Goal: Task Accomplishment & Management: Complete application form

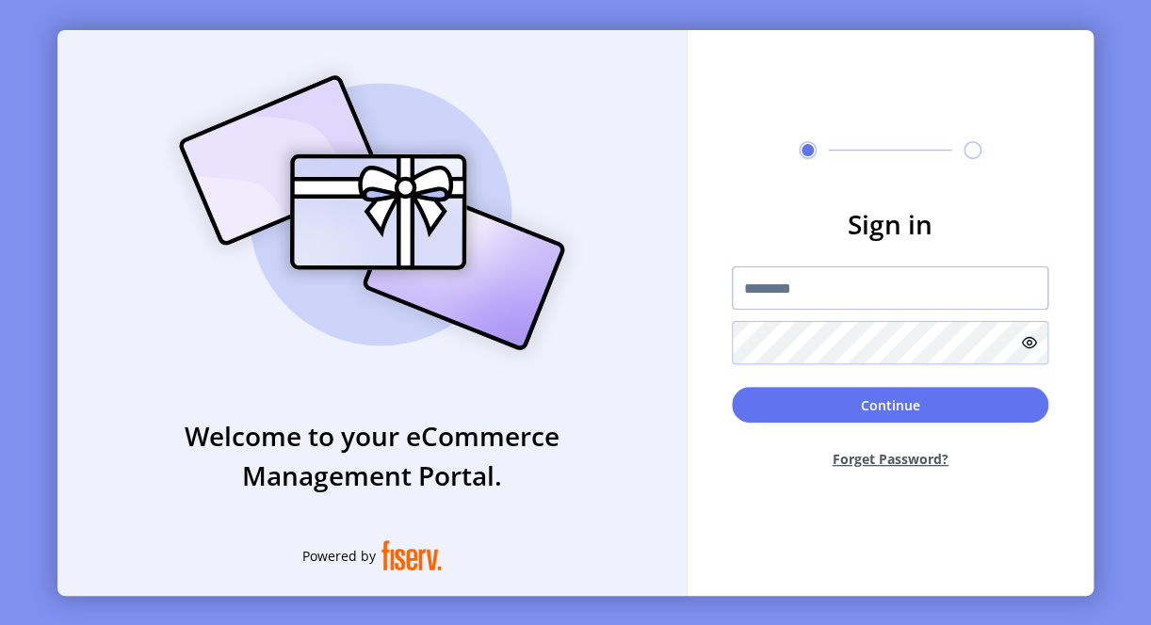
click at [828, 271] on input "text" at bounding box center [890, 288] width 316 height 43
paste input "**********"
type input "**********"
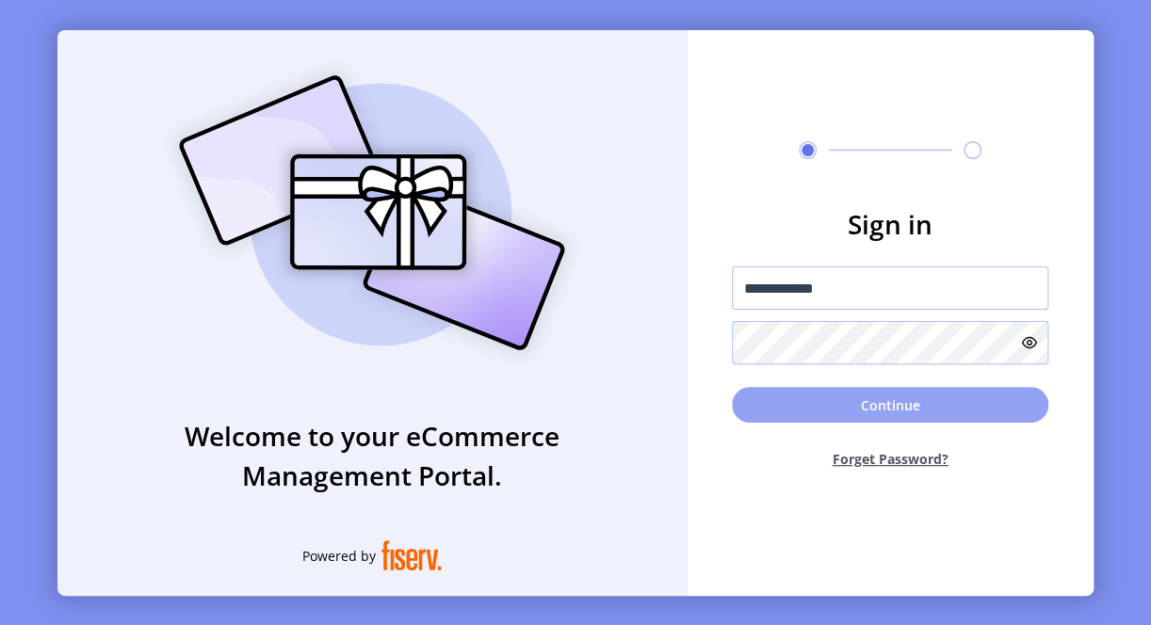
click at [825, 402] on button "Continue" at bounding box center [890, 405] width 316 height 36
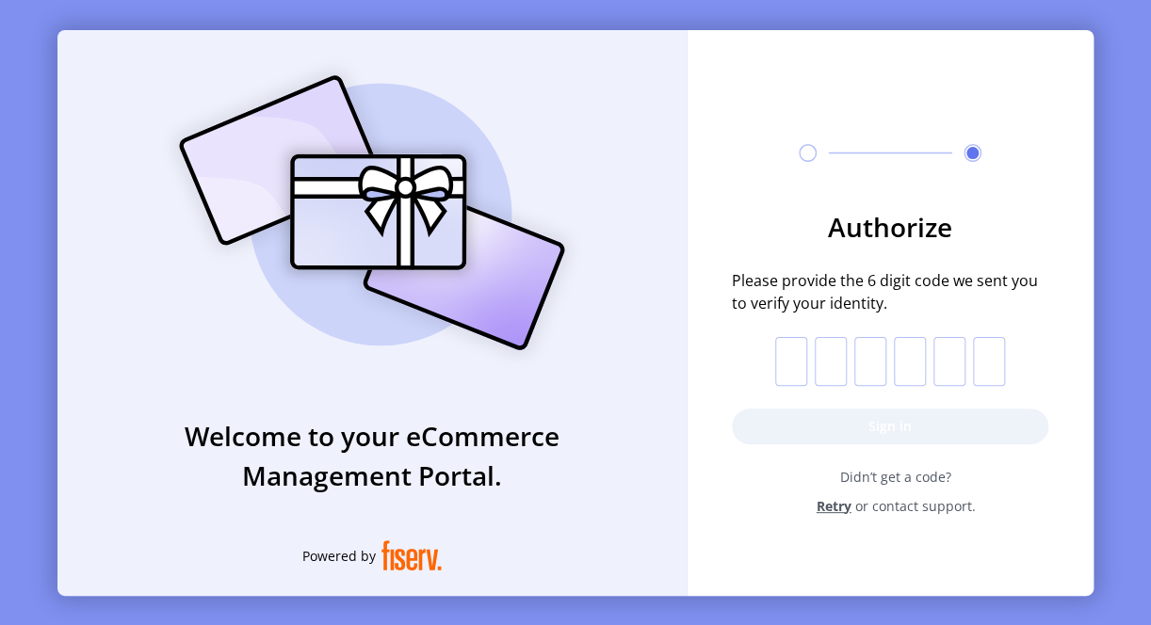
click at [782, 359] on input "text" at bounding box center [791, 361] width 32 height 49
type input "*"
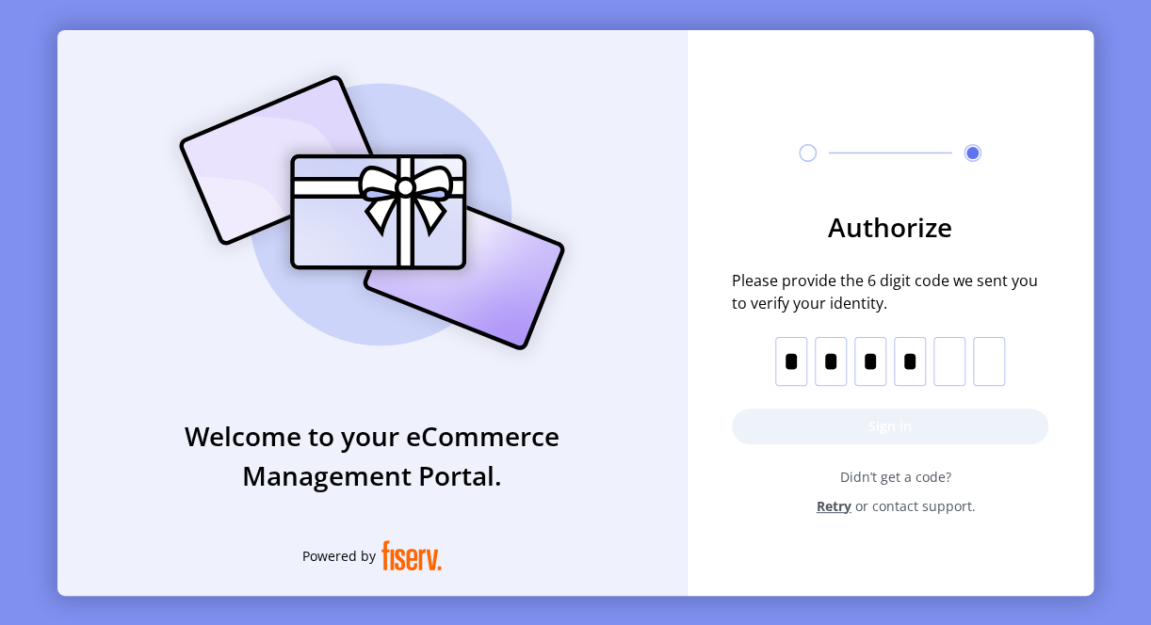
type input "*"
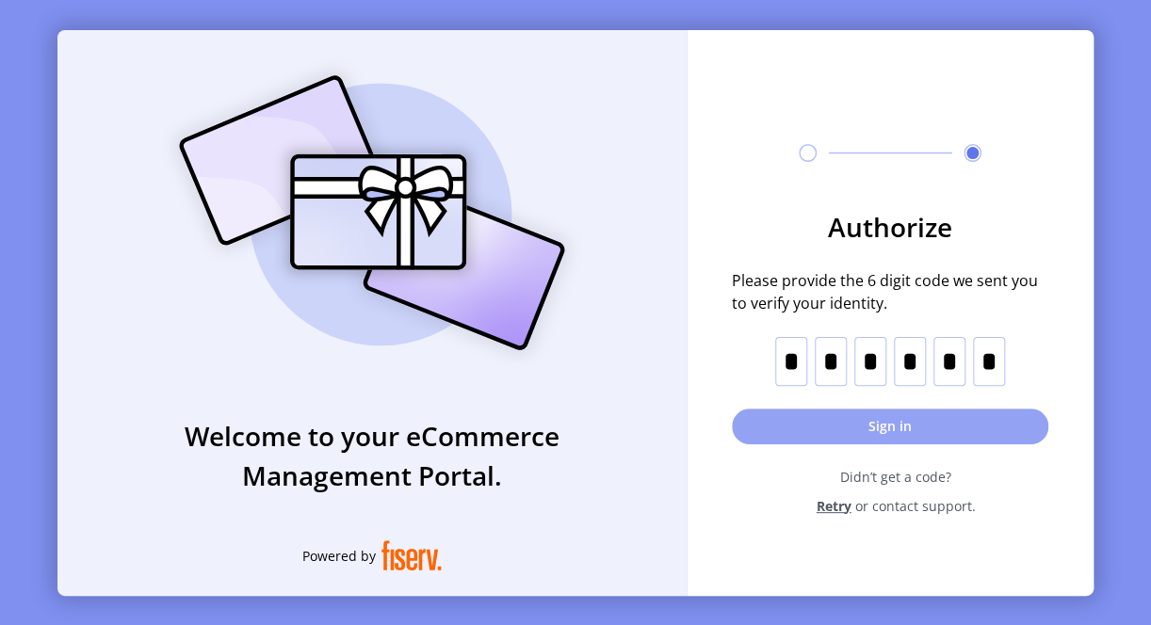
type input "*"
click at [898, 429] on button "Sign in" at bounding box center [890, 427] width 316 height 36
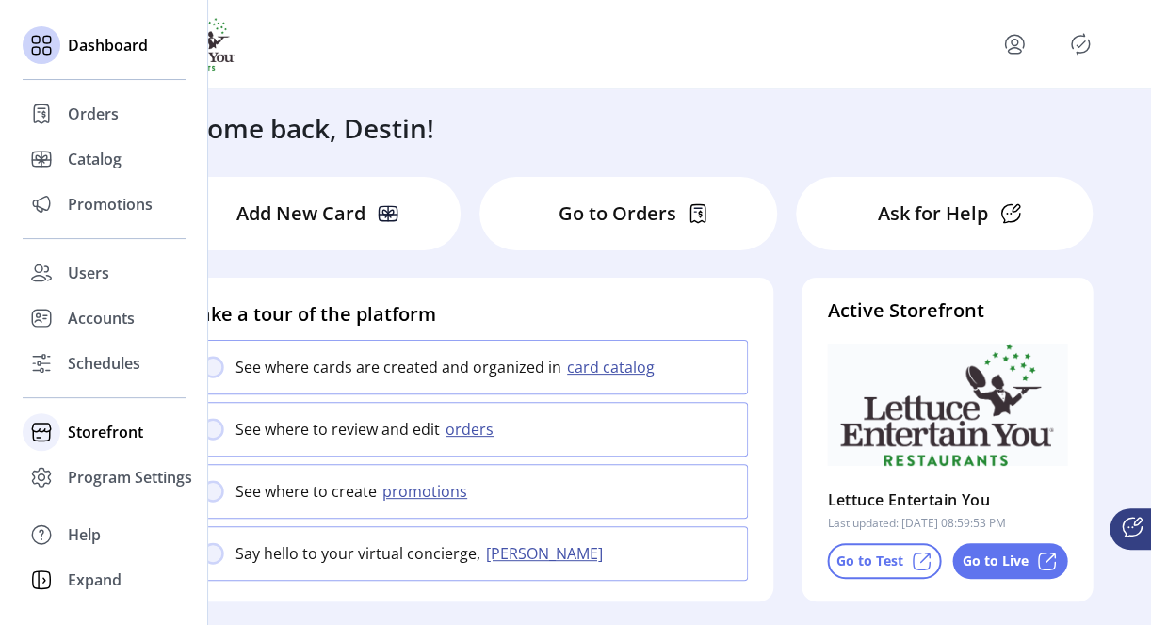
click at [120, 437] on span "Storefront" at bounding box center [105, 432] width 75 height 23
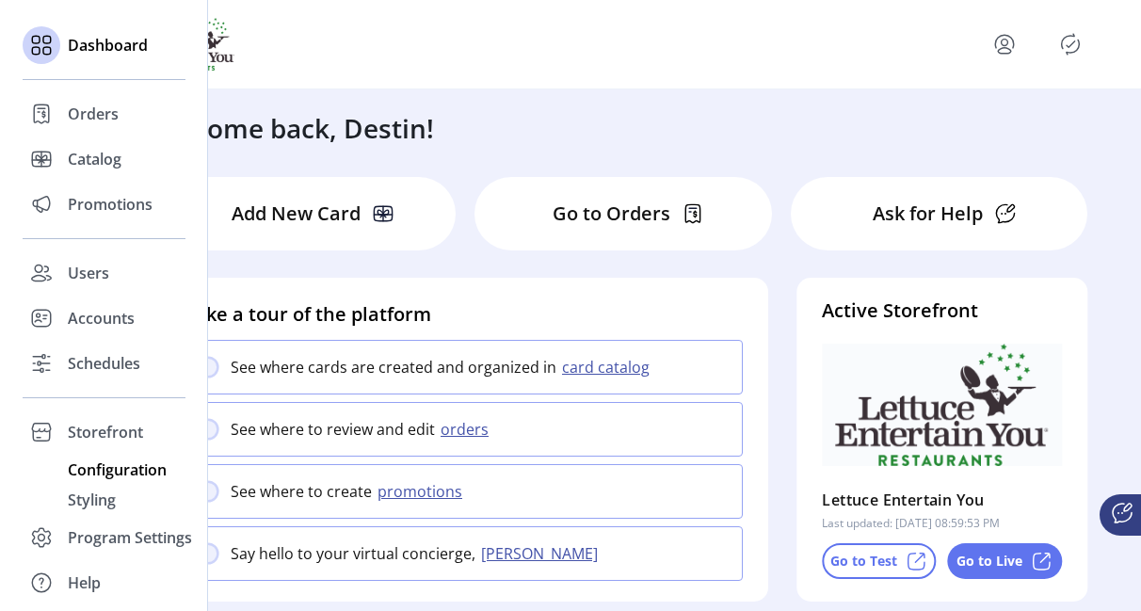
click at [110, 466] on span "Configuration" at bounding box center [117, 470] width 99 height 23
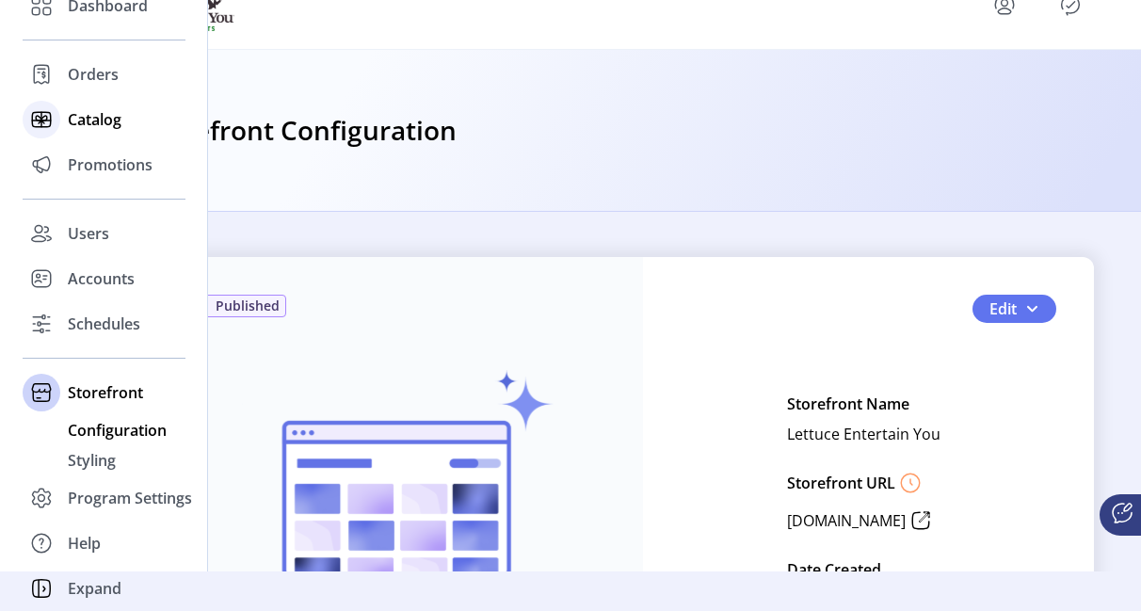
click at [94, 121] on span "Catalog" at bounding box center [95, 119] width 54 height 23
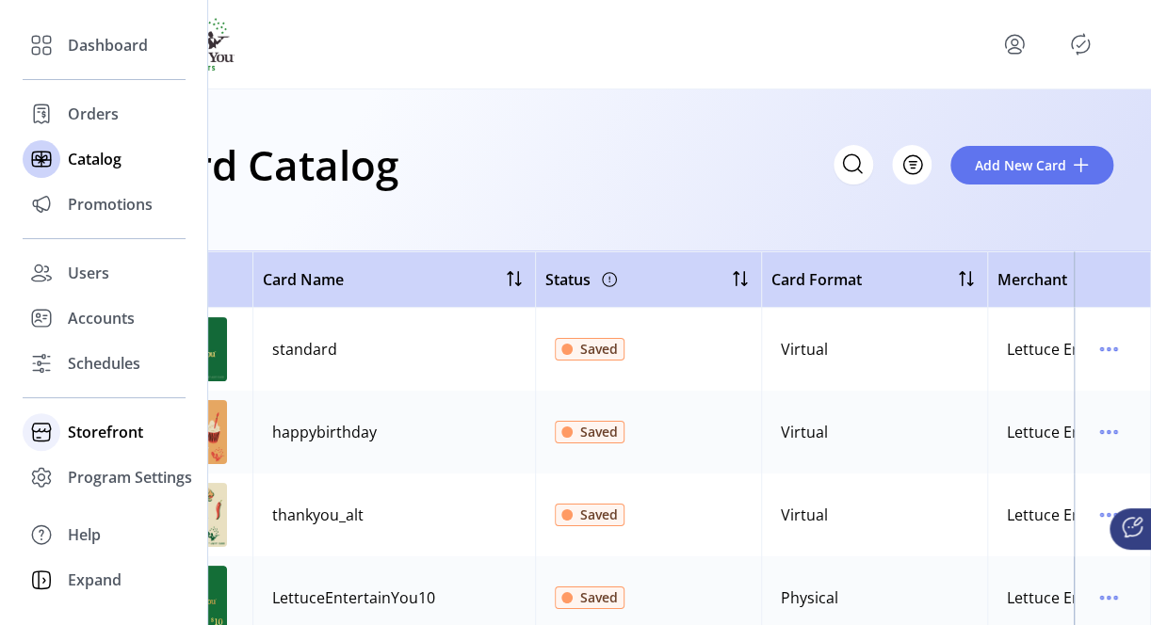
click at [94, 437] on span "Storefront" at bounding box center [105, 432] width 75 height 23
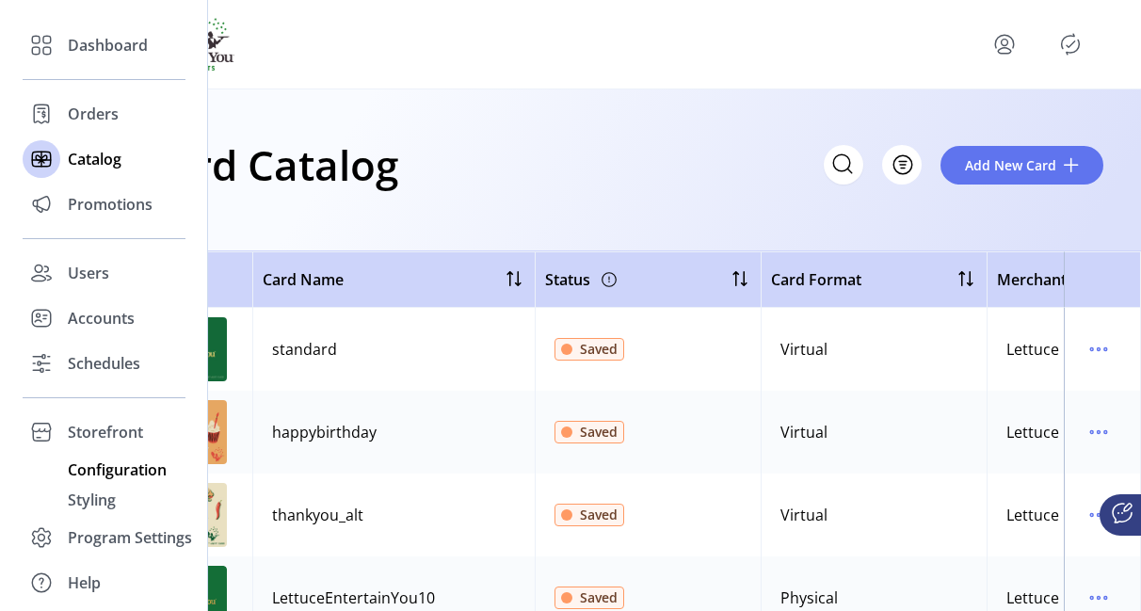
click at [95, 471] on span "Configuration" at bounding box center [117, 470] width 99 height 23
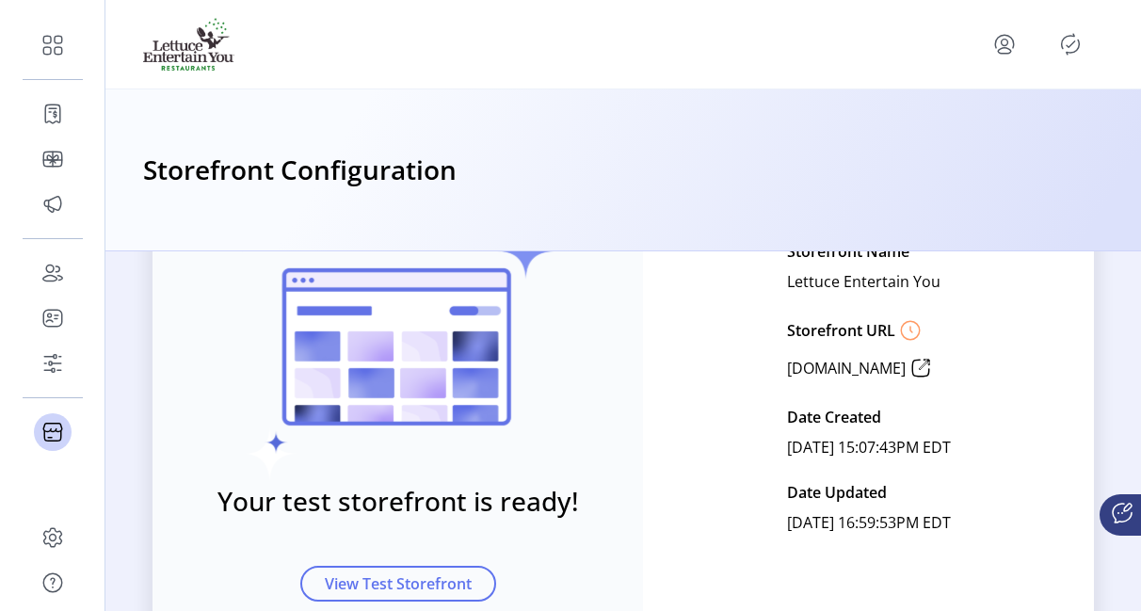
scroll to position [281, 0]
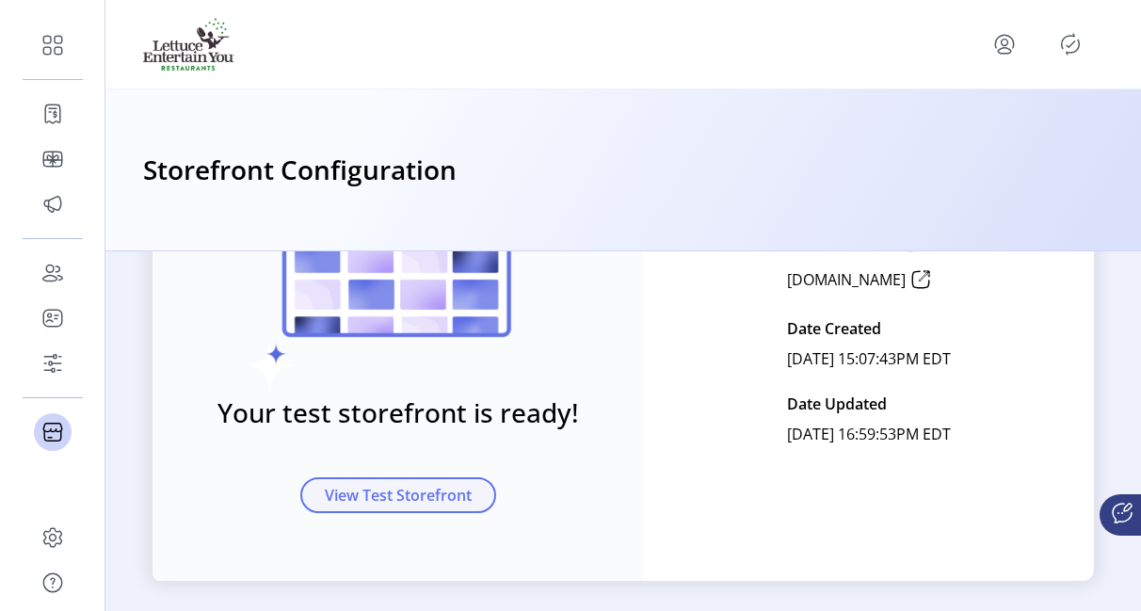
click at [437, 499] on span "View Test Storefront" at bounding box center [398, 495] width 147 height 23
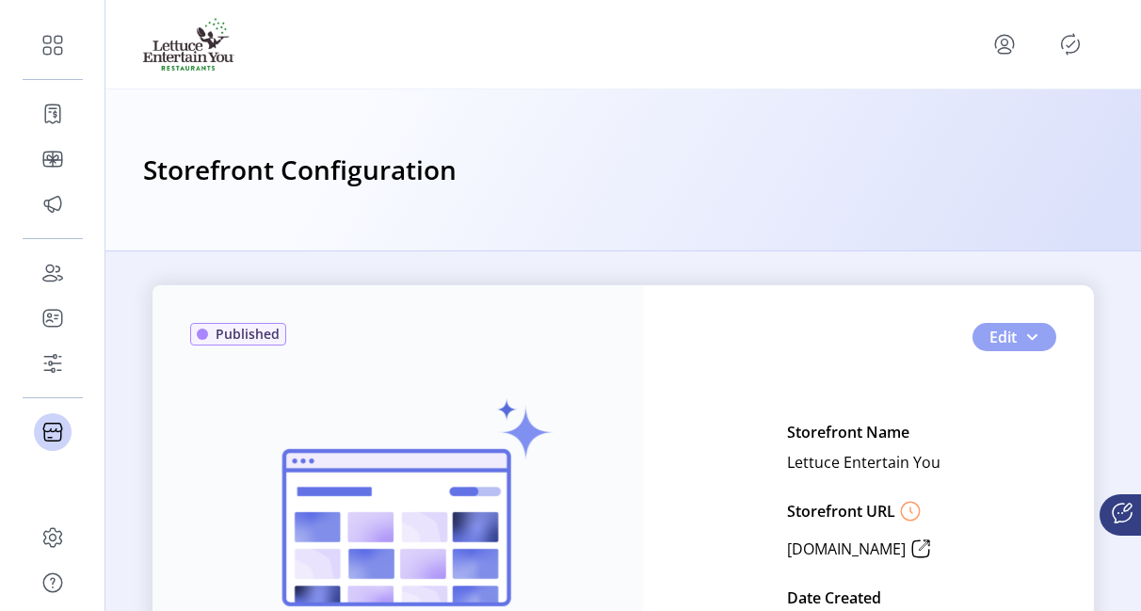
scroll to position [0, 0]
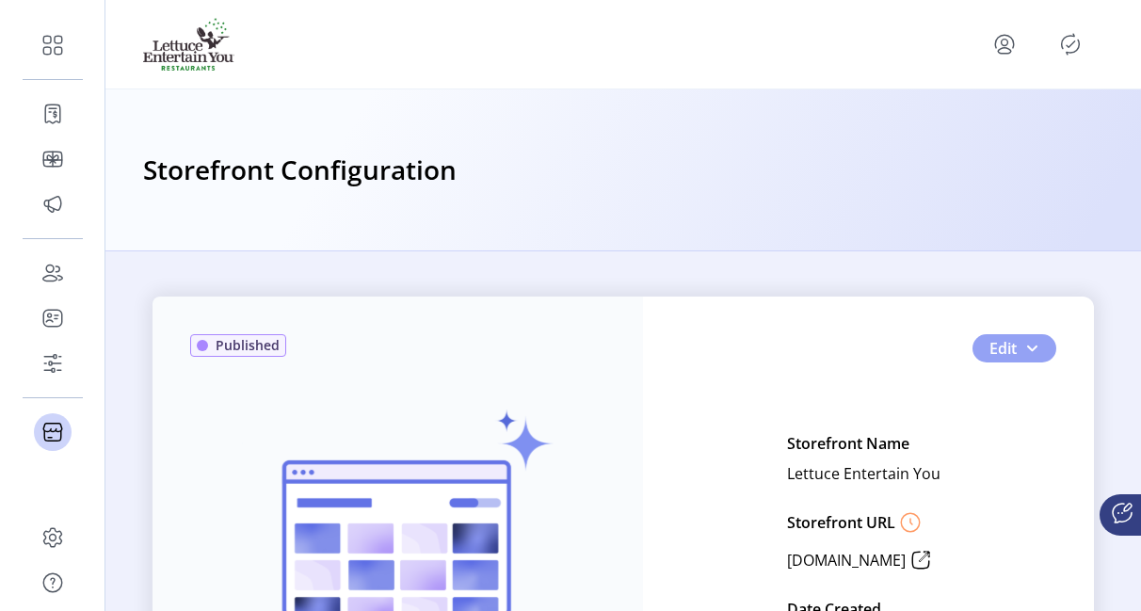
click at [1015, 350] on span "Edit" at bounding box center [1003, 348] width 27 height 23
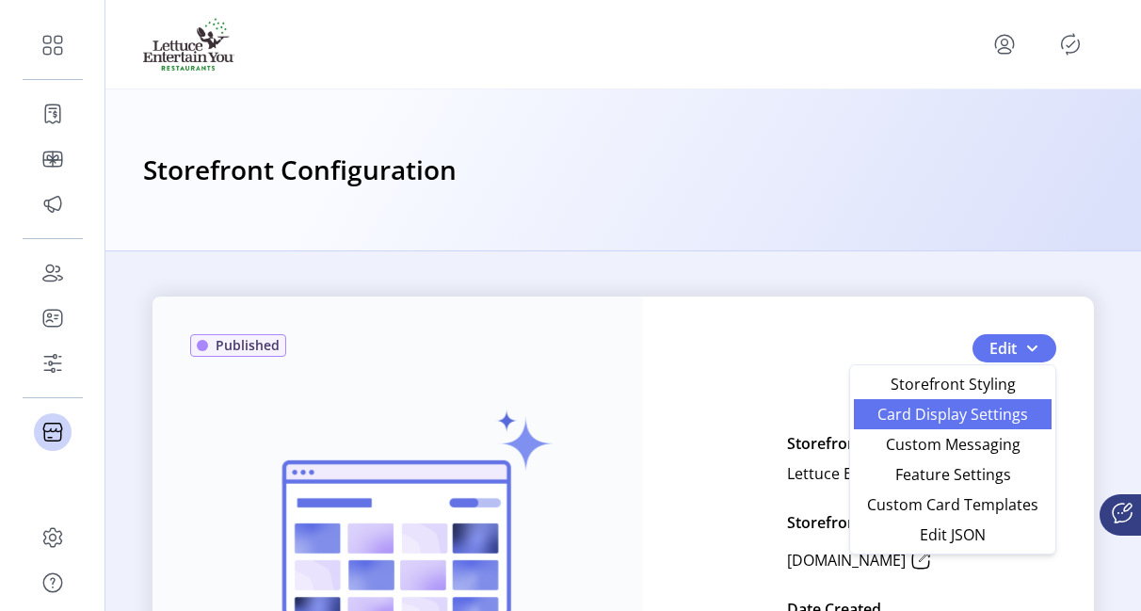
click at [972, 416] on span "Card Display Settings" at bounding box center [952, 414] width 175 height 15
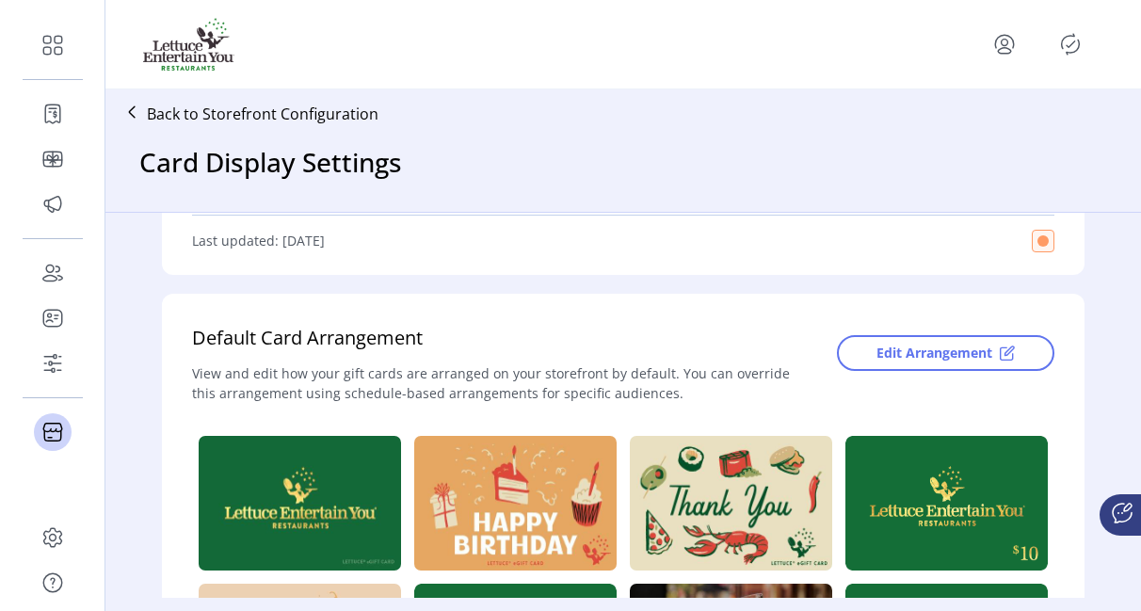
scroll to position [377, 0]
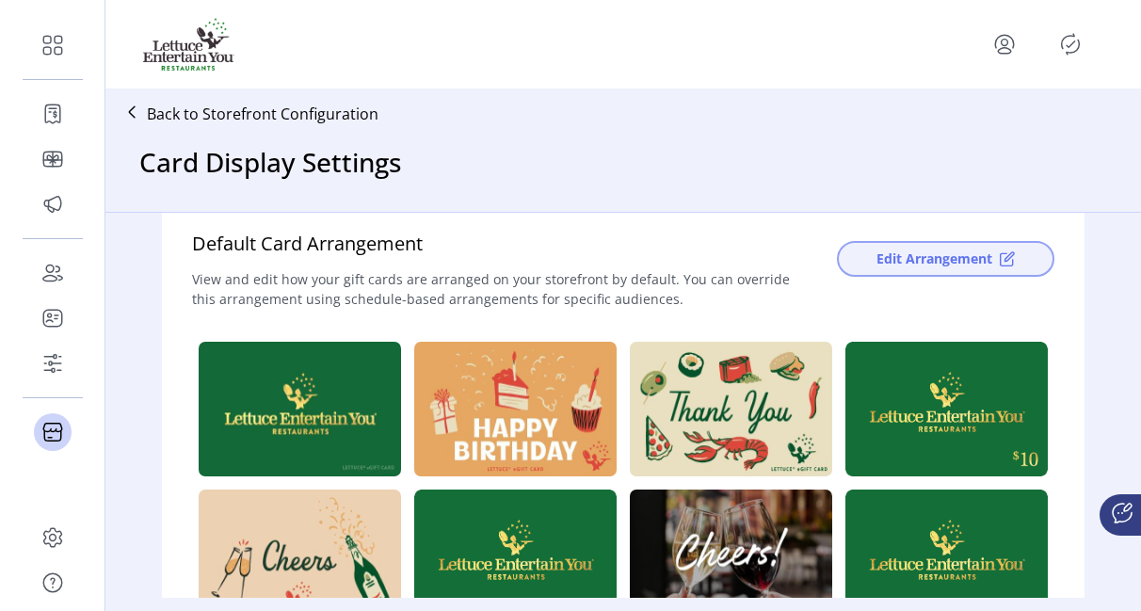
click at [979, 267] on span "Edit Arrangement" at bounding box center [935, 259] width 116 height 20
drag, startPoint x: 1141, startPoint y: 445, endPoint x: 1153, endPoint y: 403, distance: 43.0
click at [971, 254] on span "Edit Arrangement" at bounding box center [935, 259] width 116 height 20
drag, startPoint x: 1147, startPoint y: 415, endPoint x: 1153, endPoint y: 370, distance: 45.6
click at [972, 278] on div "Edit Arrangement" at bounding box center [931, 275] width 247 height 90
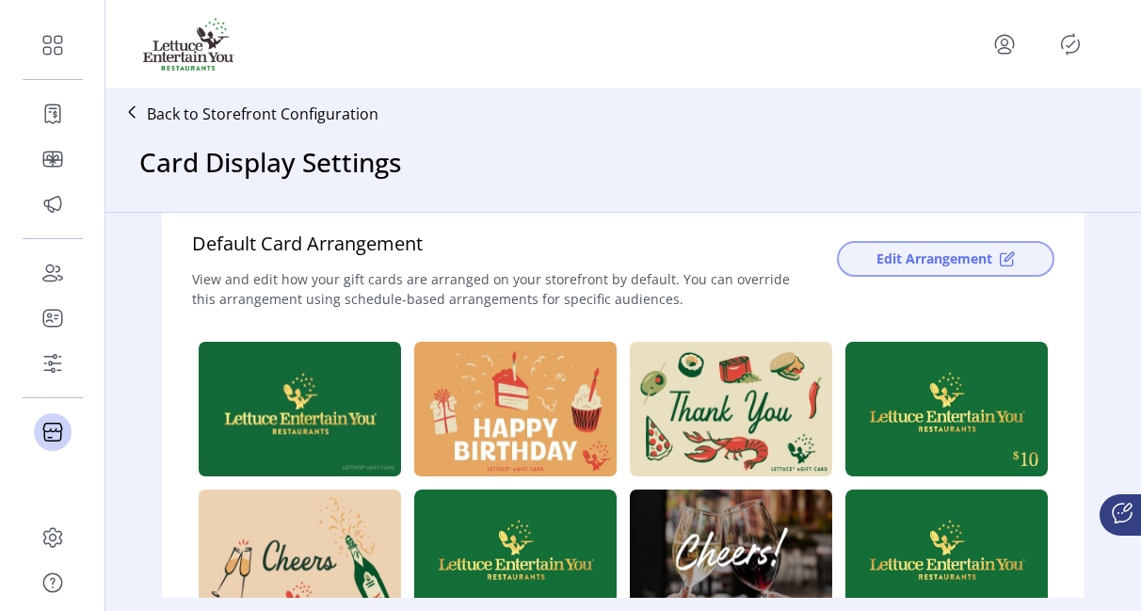
click at [971, 260] on span "Edit Arrangement" at bounding box center [935, 259] width 116 height 20
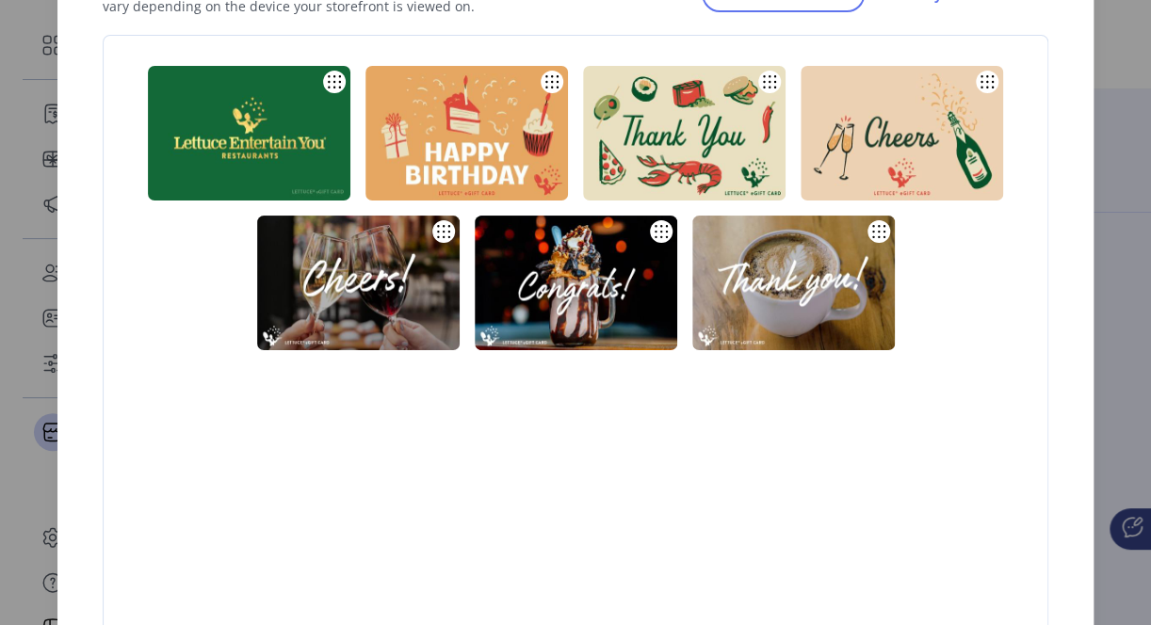
drag, startPoint x: 909, startPoint y: 456, endPoint x: 939, endPoint y: 342, distance: 117.9
click at [939, 342] on div at bounding box center [584, 344] width 961 height 573
drag, startPoint x: 939, startPoint y: 342, endPoint x: 1045, endPoint y: 135, distance: 232.9
click at [1045, 135] on div at bounding box center [576, 207] width 944 height 299
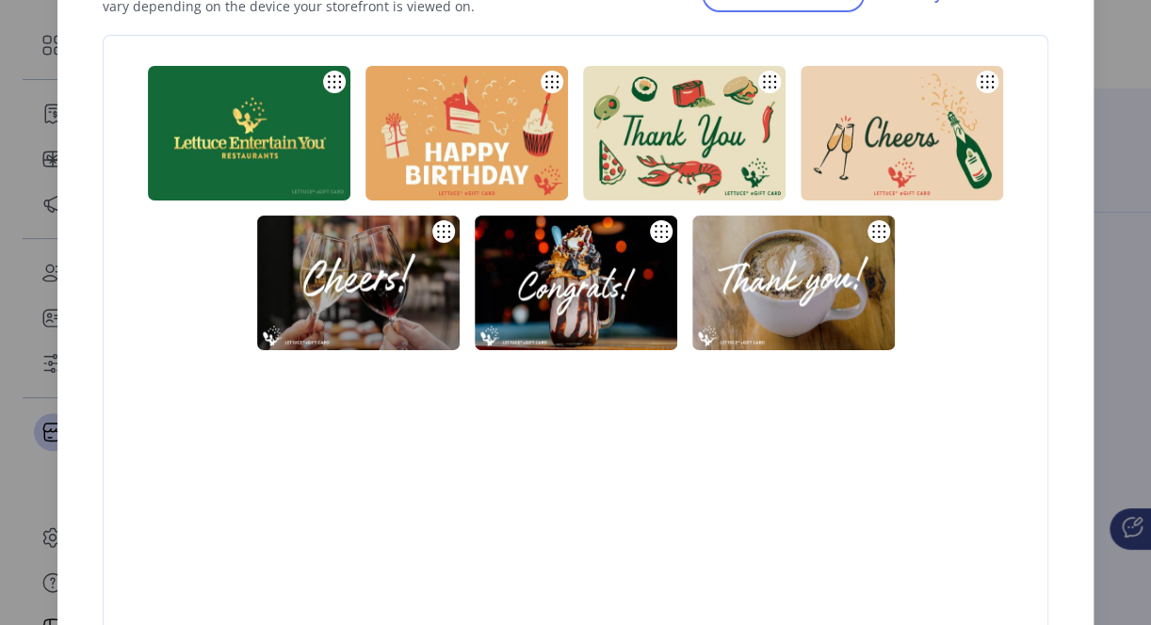
click at [286, 461] on div at bounding box center [584, 344] width 961 height 573
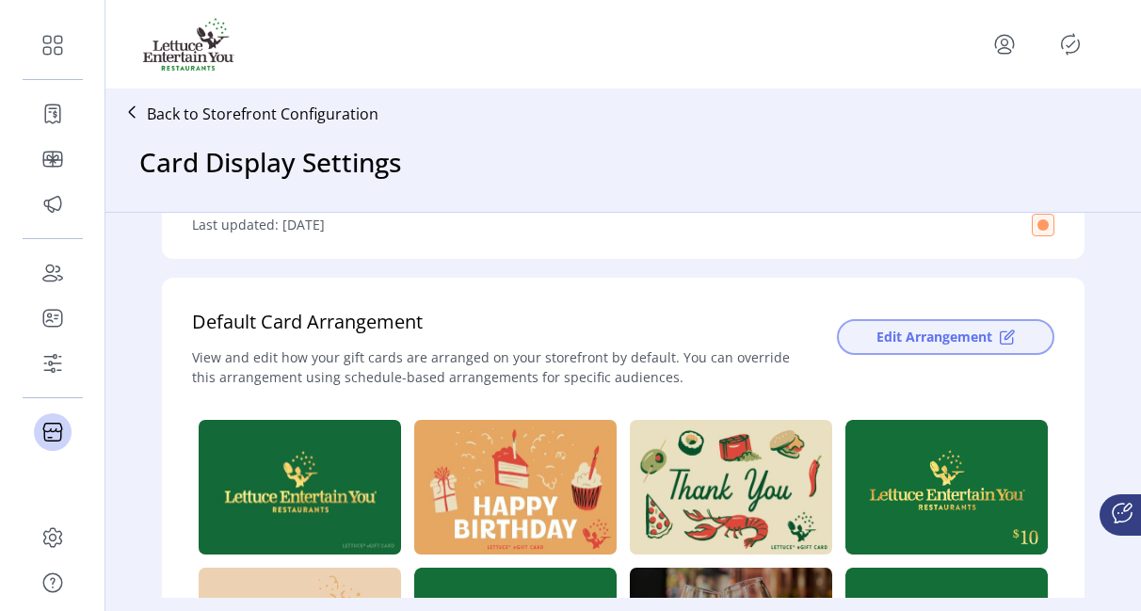
scroll to position [188, 0]
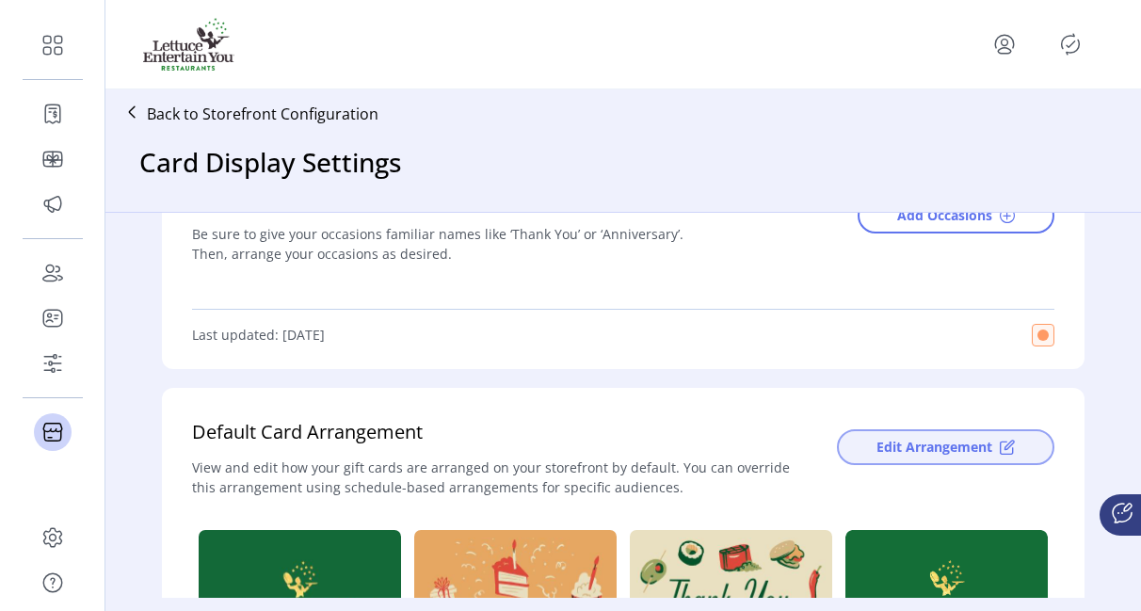
click at [938, 436] on button "Edit Arrangement" at bounding box center [946, 447] width 218 height 36
drag, startPoint x: 1146, startPoint y: 426, endPoint x: 1150, endPoint y: 397, distance: 28.5
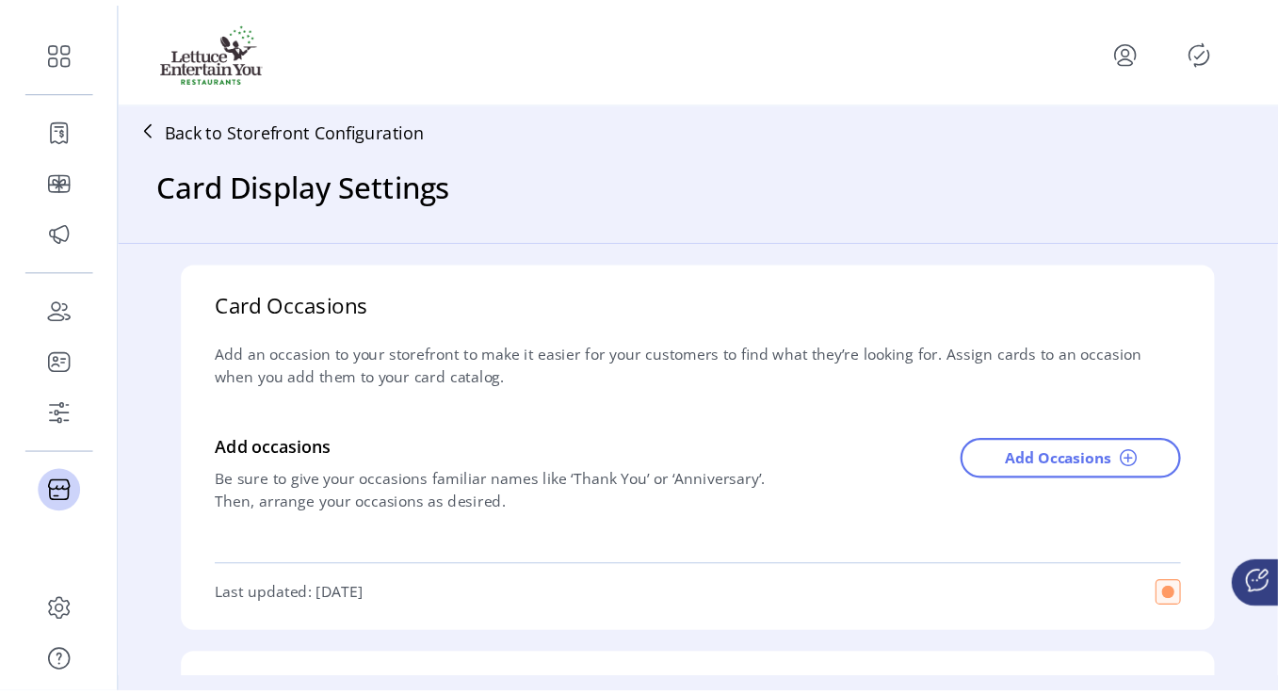
scroll to position [94, 0]
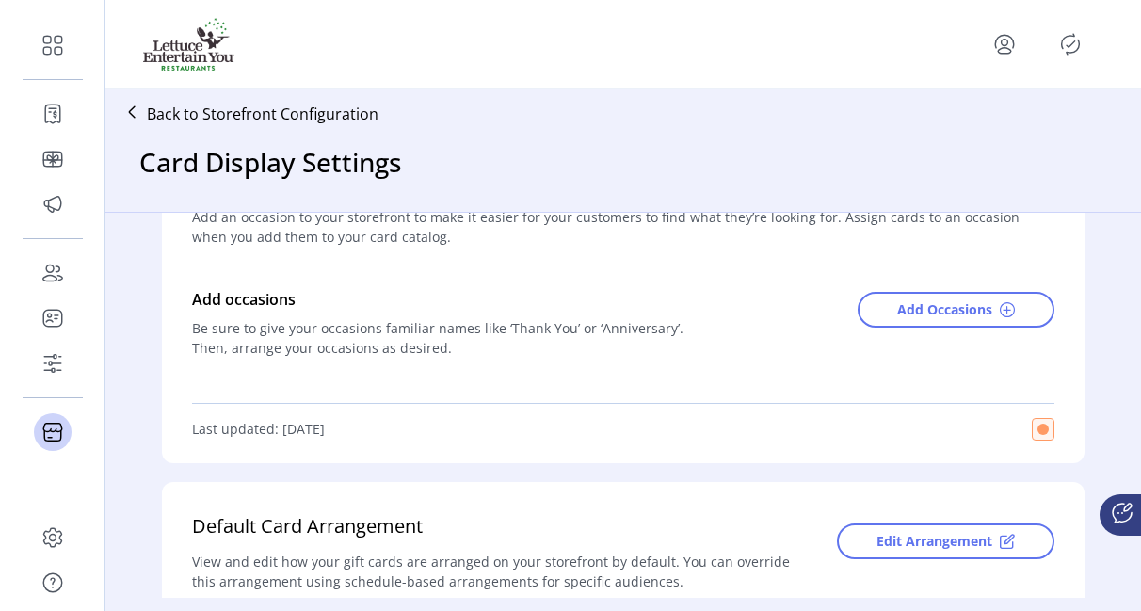
click at [934, 518] on div "Edit Arrangement" at bounding box center [931, 557] width 247 height 90
click at [934, 537] on span "Edit Arrangement" at bounding box center [935, 541] width 116 height 20
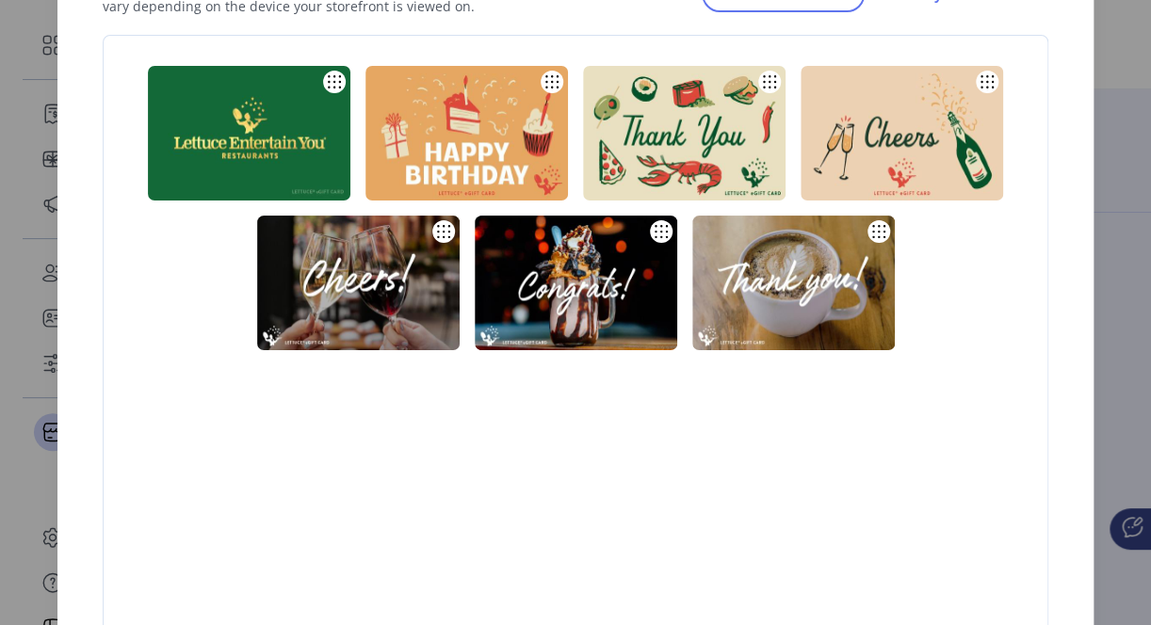
drag, startPoint x: 991, startPoint y: 74, endPoint x: 792, endPoint y: 94, distance: 199.7
click at [792, 94] on div at bounding box center [576, 207] width 944 height 299
drag, startPoint x: 765, startPoint y: 85, endPoint x: 1013, endPoint y: 96, distance: 248.9
click at [1013, 96] on div at bounding box center [576, 207] width 944 height 299
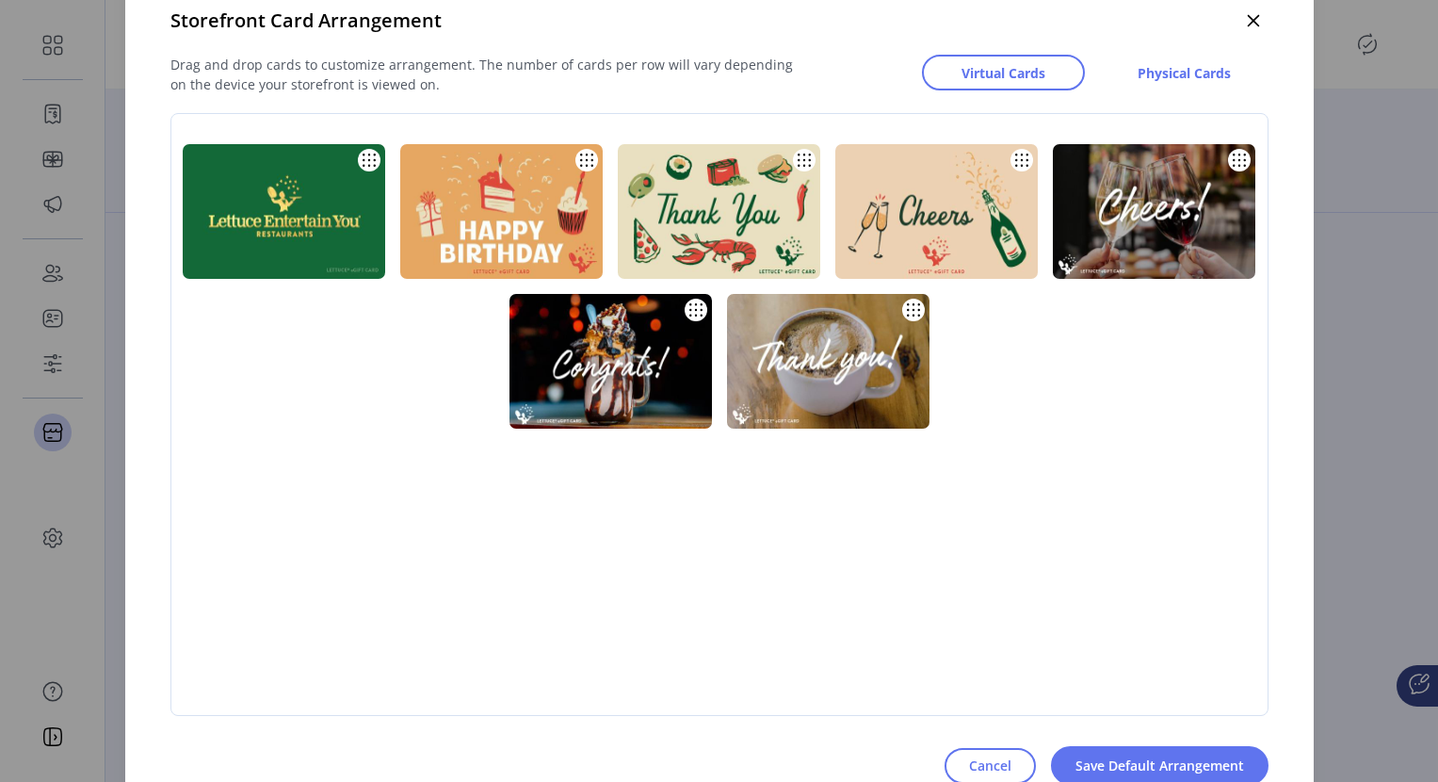
drag, startPoint x: 1102, startPoint y: 2, endPoint x: 795, endPoint y: 609, distance: 680.6
click at [795, 609] on div at bounding box center [727, 423] width 1113 height 573
click at [1150, 22] on icon "button" at bounding box center [1253, 21] width 12 height 12
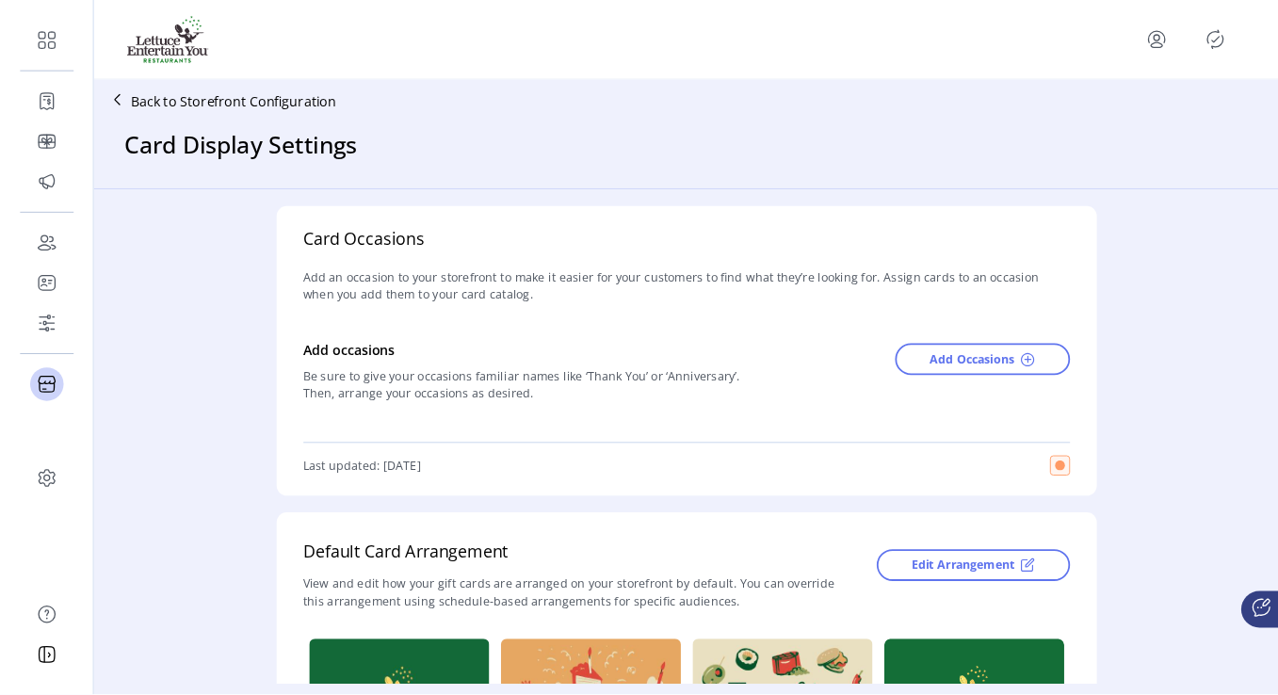
scroll to position [118, 0]
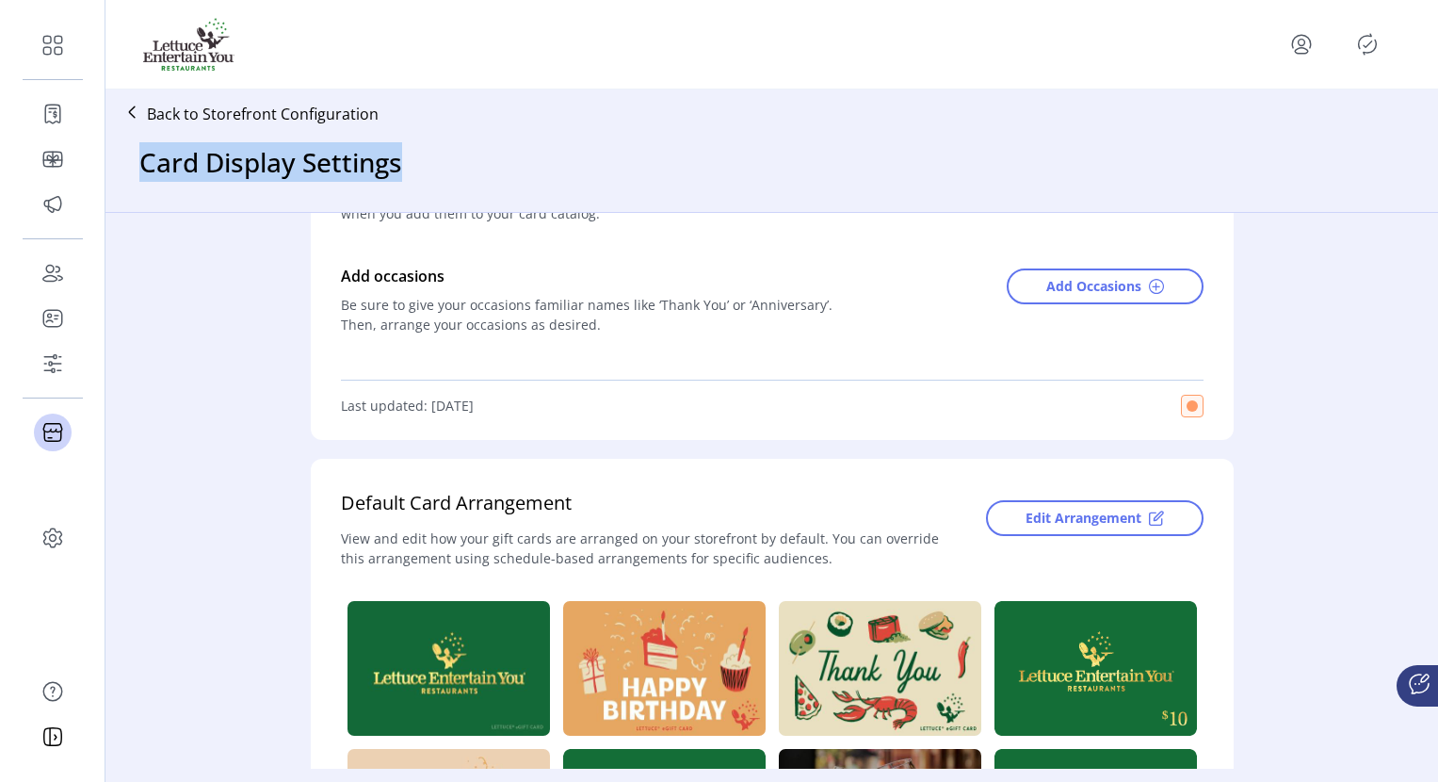
drag, startPoint x: 134, startPoint y: 163, endPoint x: 436, endPoint y: 167, distance: 302.3
click at [436, 167] on div "Back to Storefront Configuration Card Display Settings" at bounding box center [771, 150] width 1333 height 122
drag, startPoint x: 436, startPoint y: 167, endPoint x: 335, endPoint y: 160, distance: 101.0
copy h3 "Card Display Settings"
drag, startPoint x: 1367, startPoint y: 1, endPoint x: 804, endPoint y: 160, distance: 585.2
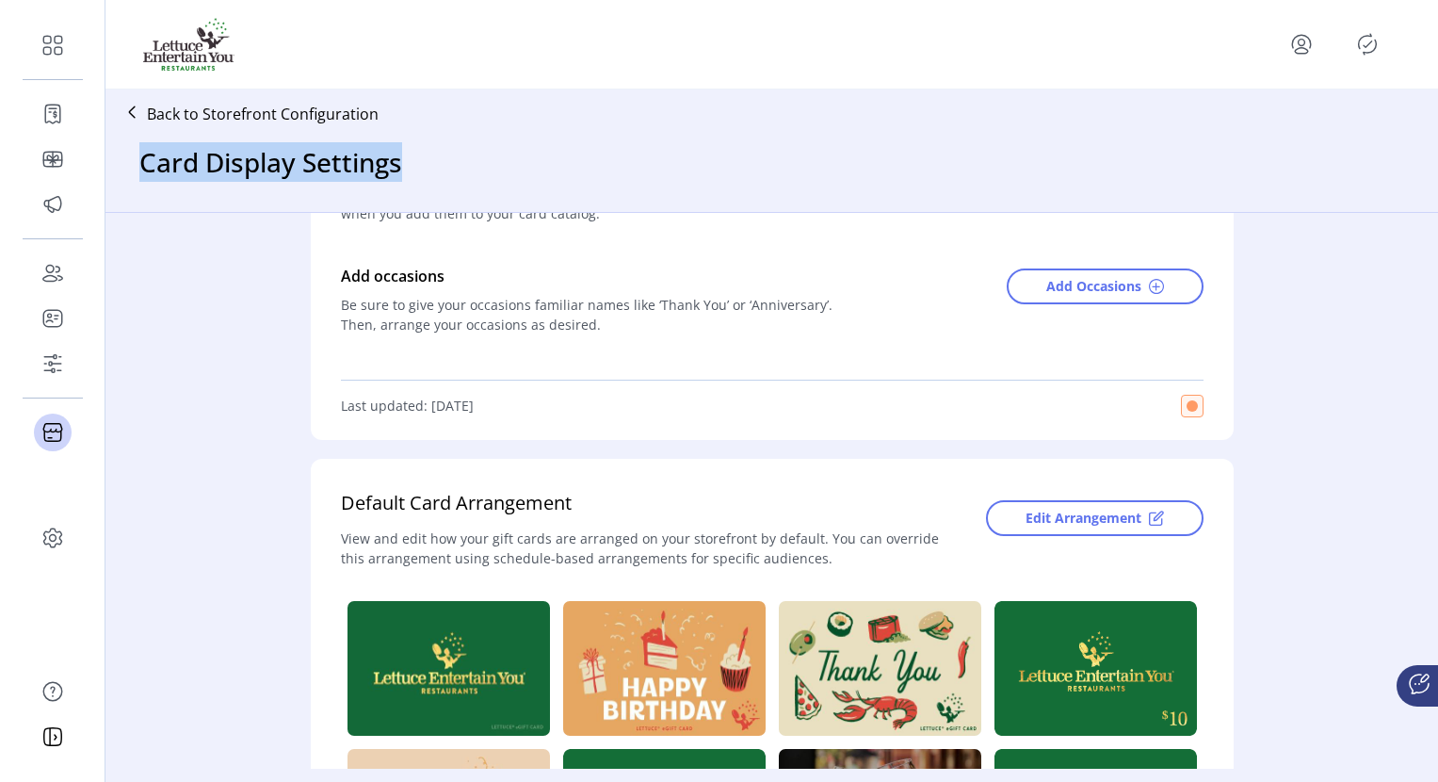
click at [804, 160] on div "Back to Storefront Configuration Card Display Settings" at bounding box center [771, 150] width 1333 height 122
click at [1082, 526] on span "Edit Arrangement" at bounding box center [1084, 518] width 116 height 20
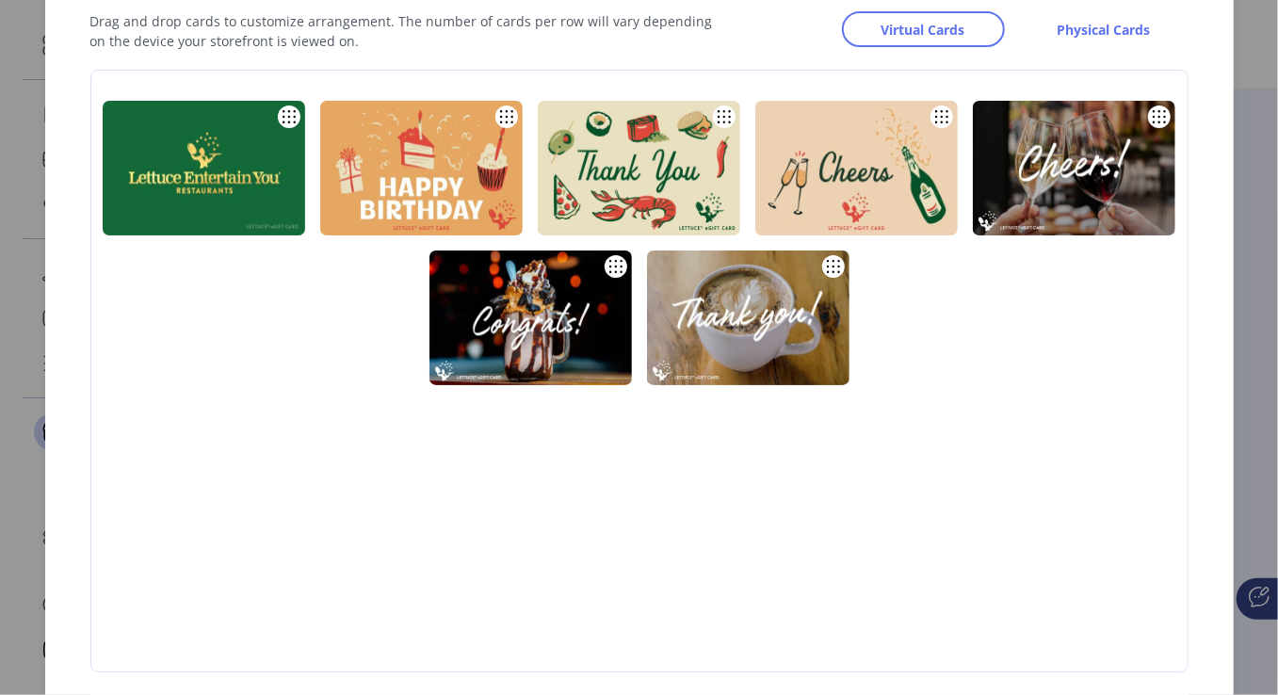
drag, startPoint x: 1328, startPoint y: 1, endPoint x: 637, endPoint y: 497, distance: 851.0
click at [637, 497] on div at bounding box center [647, 379] width 1113 height 573
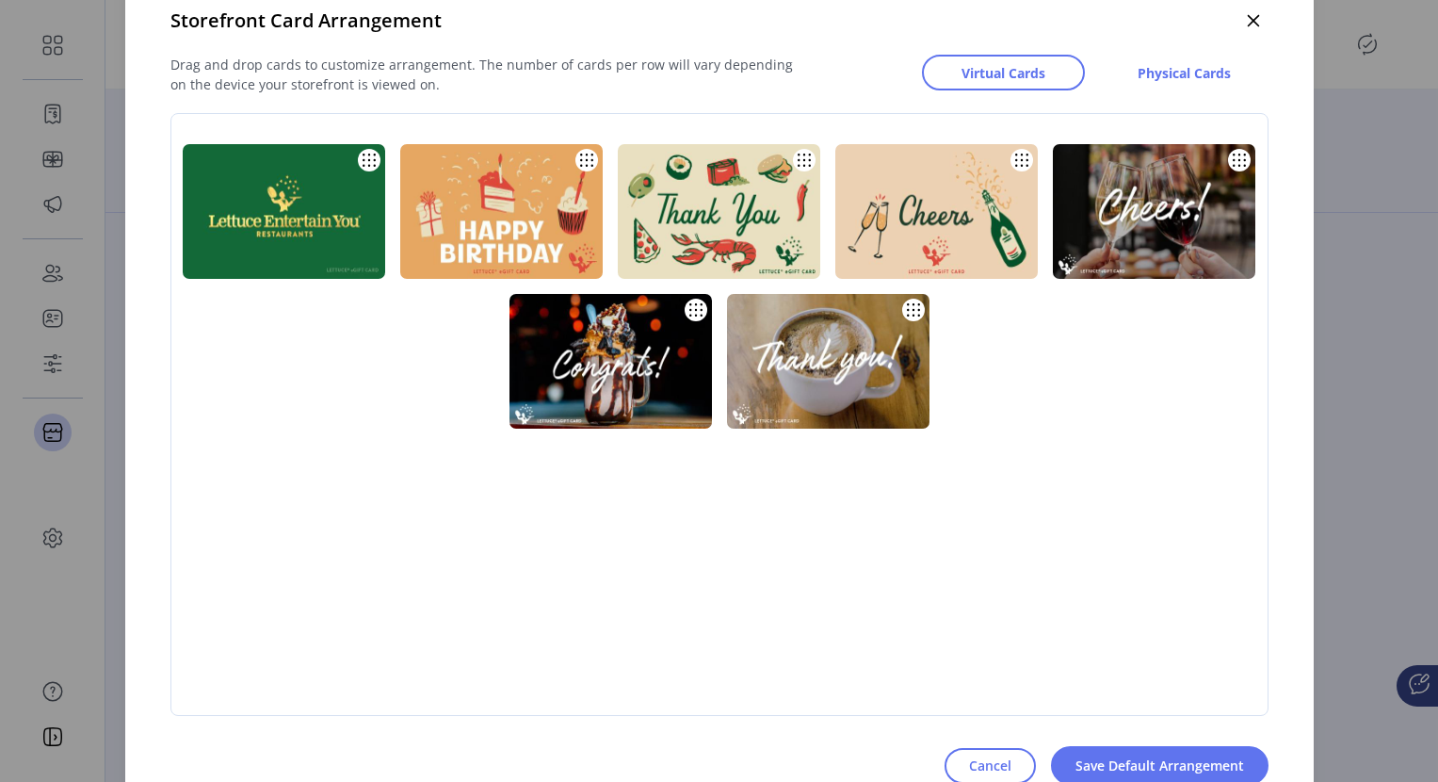
drag, startPoint x: 1150, startPoint y: 2, endPoint x: 649, endPoint y: 547, distance: 740.5
click at [649, 543] on div at bounding box center [727, 423] width 1113 height 573
click at [996, 624] on span "Cancel" at bounding box center [990, 765] width 42 height 20
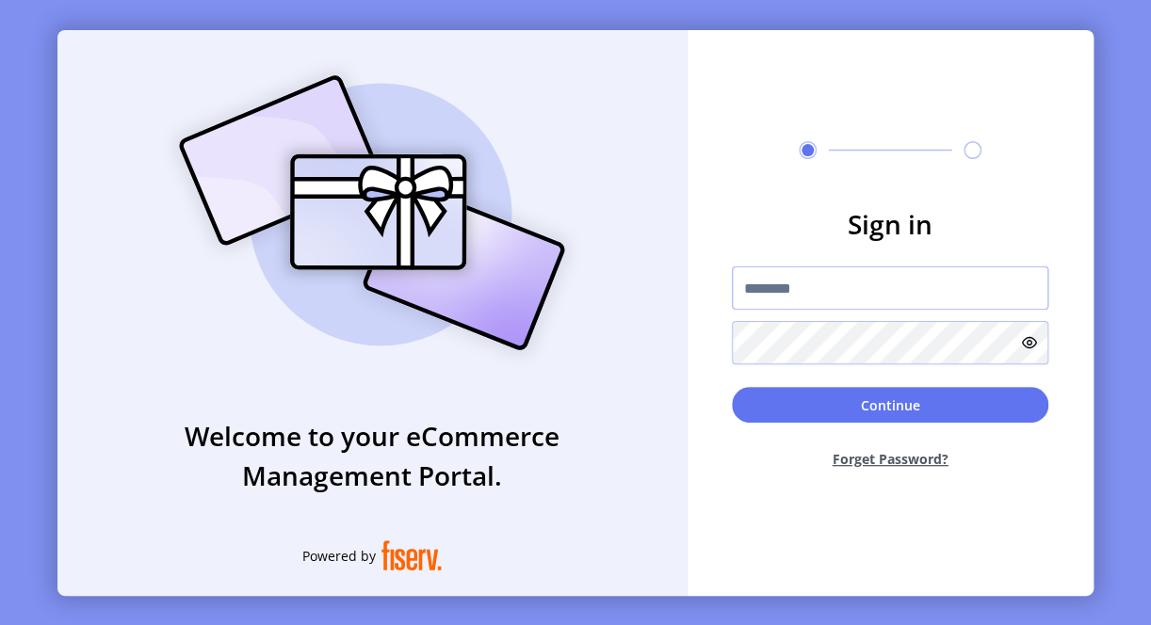
click at [827, 305] on input "text" at bounding box center [890, 288] width 316 height 43
paste input "**********"
type input "**********"
click at [738, 365] on form "**********" at bounding box center [890, 344] width 407 height 280
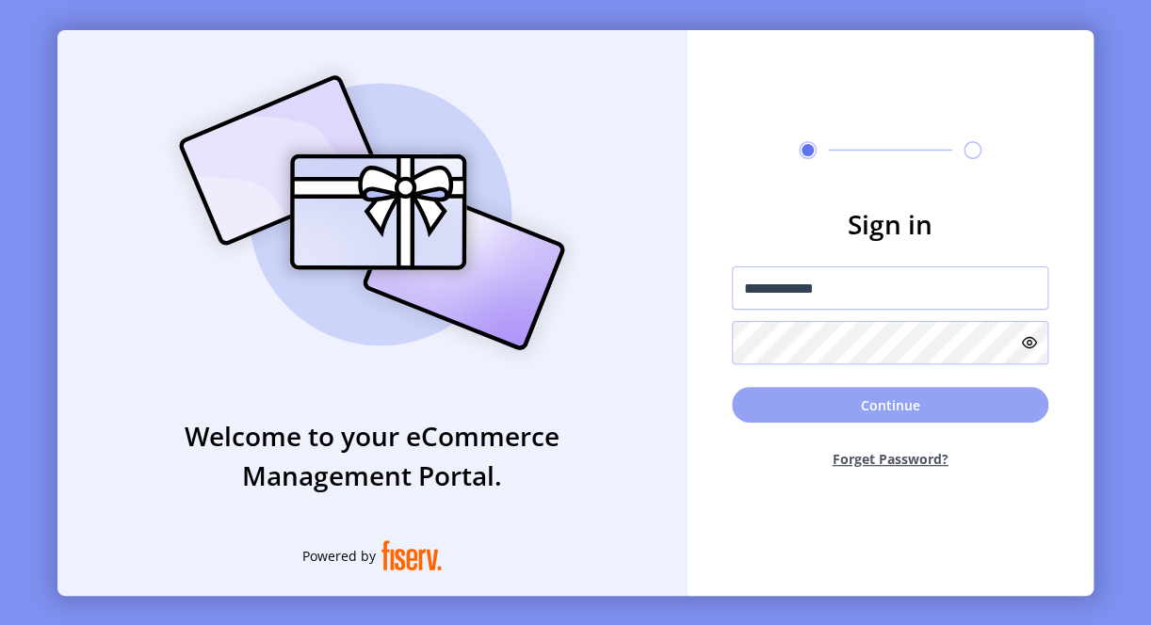
click at [818, 415] on button "Continue" at bounding box center [890, 405] width 316 height 36
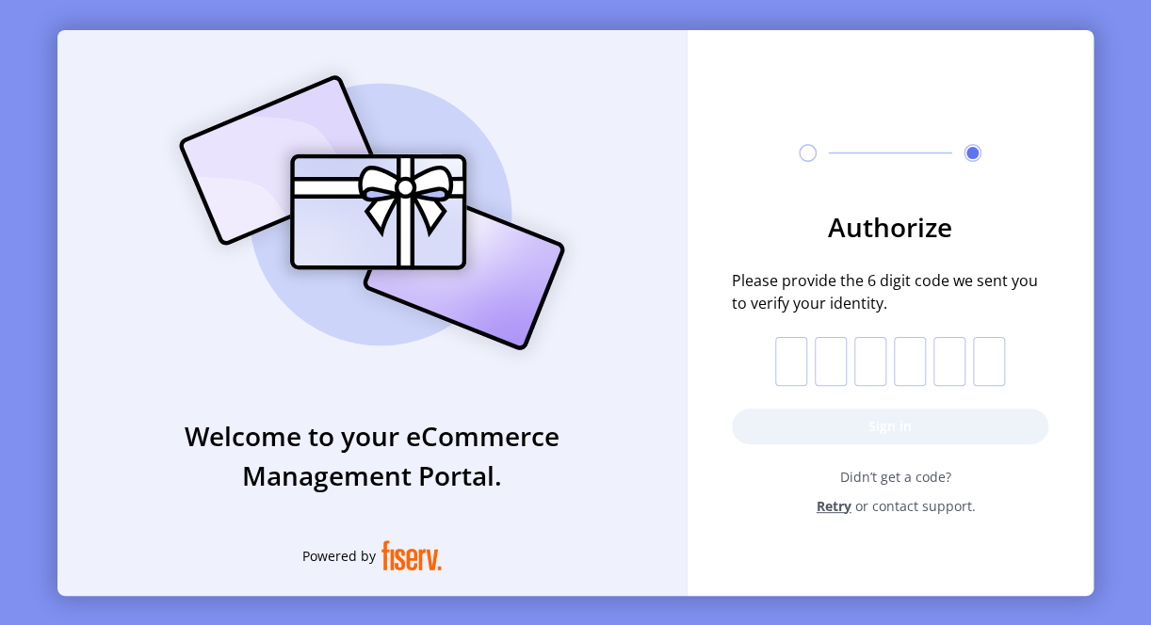
click at [788, 369] on input "text" at bounding box center [791, 361] width 32 height 49
type input "*"
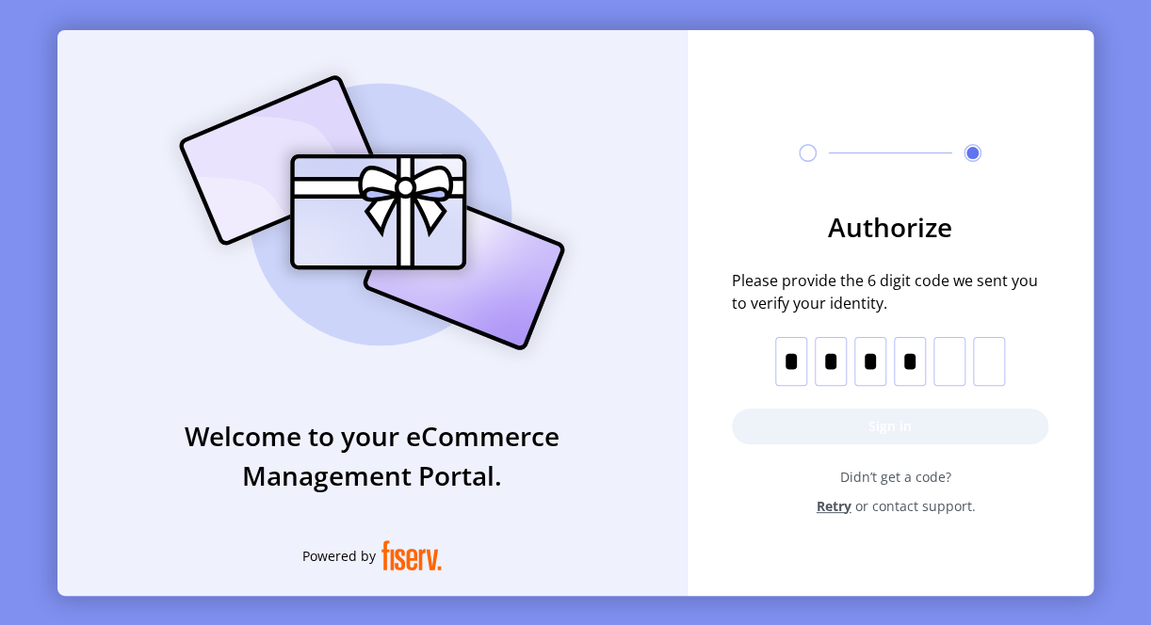
type input "*"
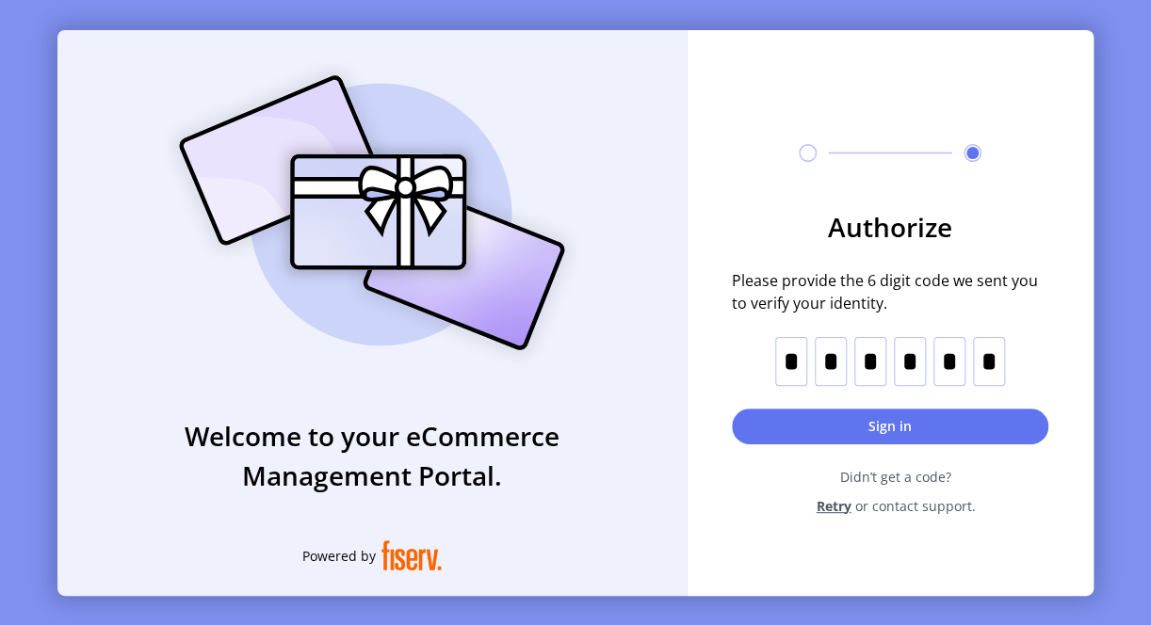
type input "*"
click at [877, 446] on form "Authorize Please provide the 6 digit code we sent you to verify your identity. …" at bounding box center [890, 361] width 407 height 309
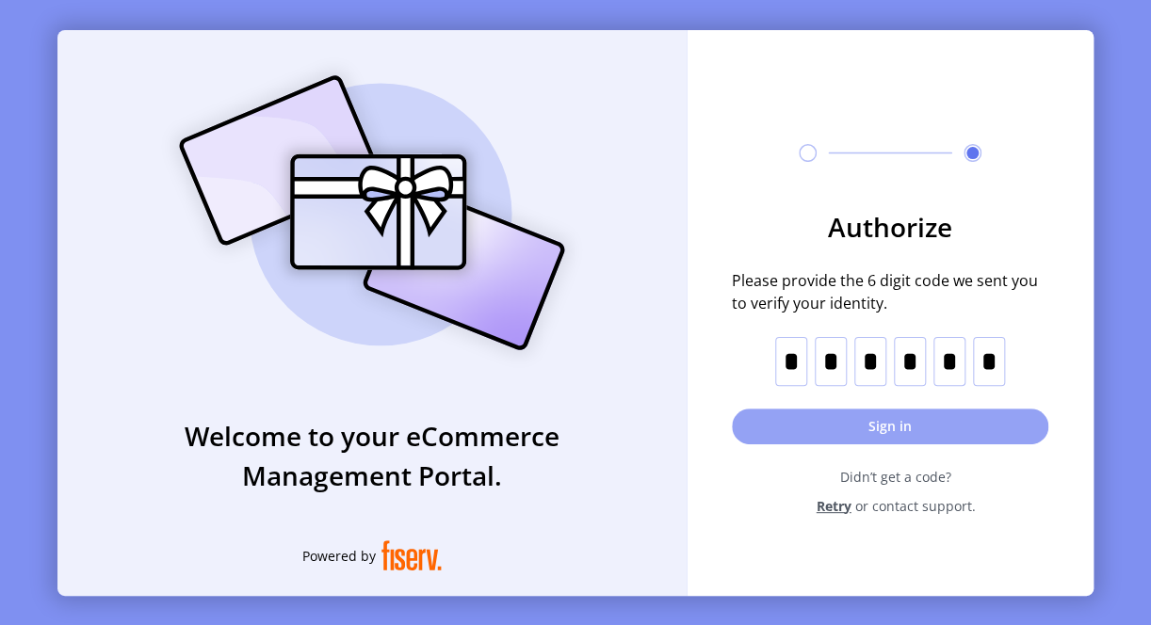
click at [878, 435] on button "Sign in" at bounding box center [890, 427] width 316 height 36
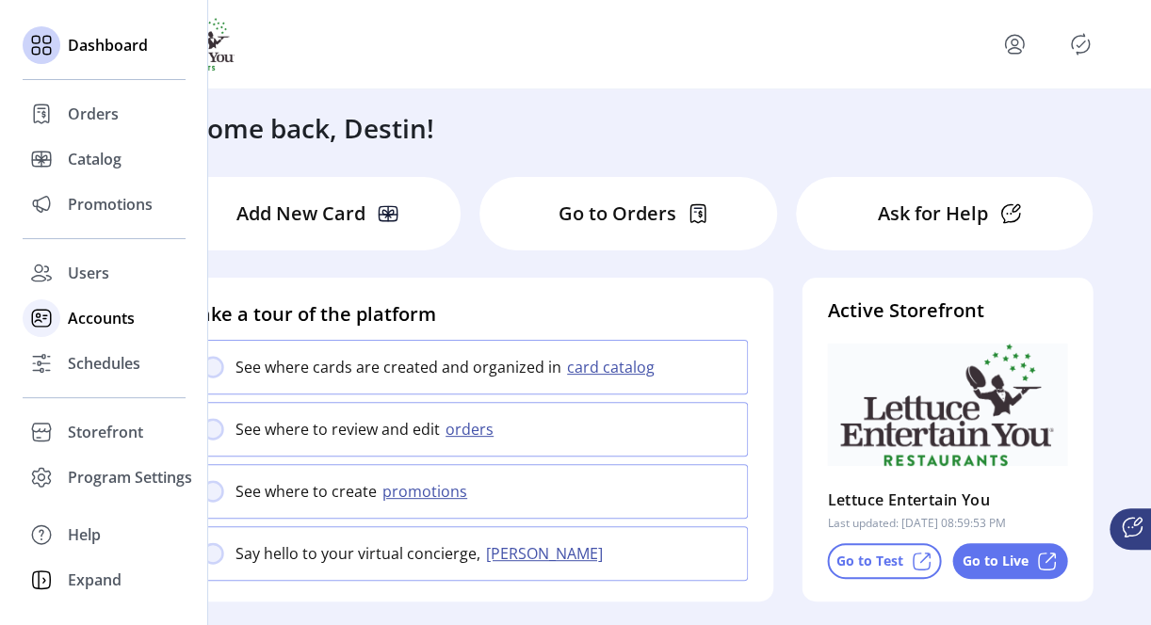
click at [92, 326] on span "Accounts" at bounding box center [101, 318] width 67 height 23
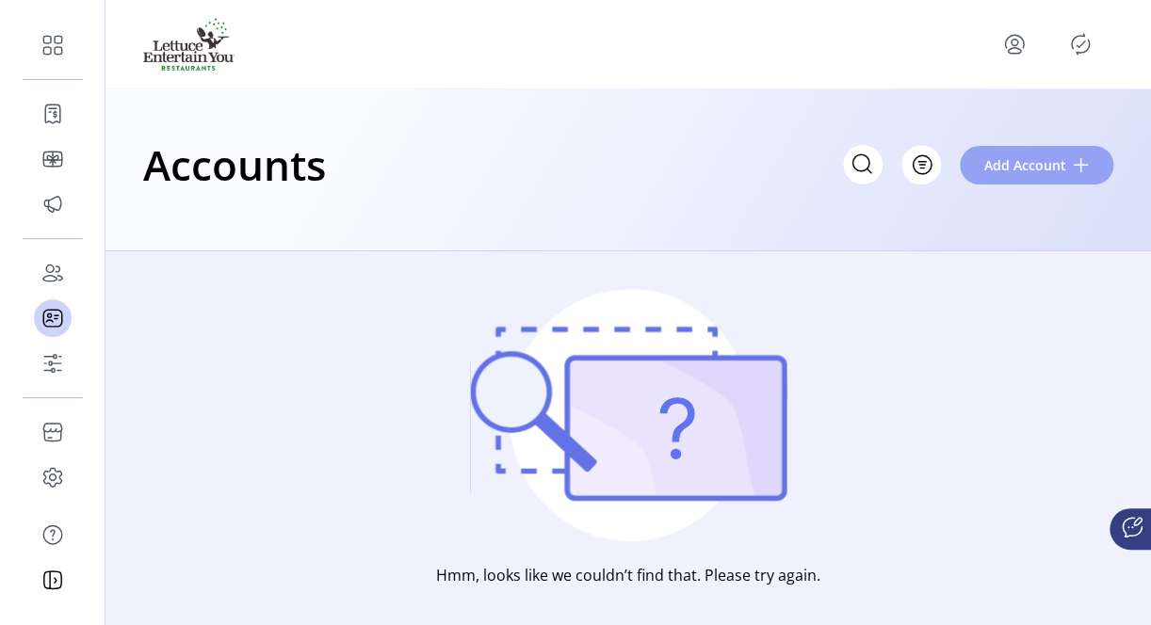
click at [1077, 161] on span at bounding box center [1081, 164] width 15 height 15
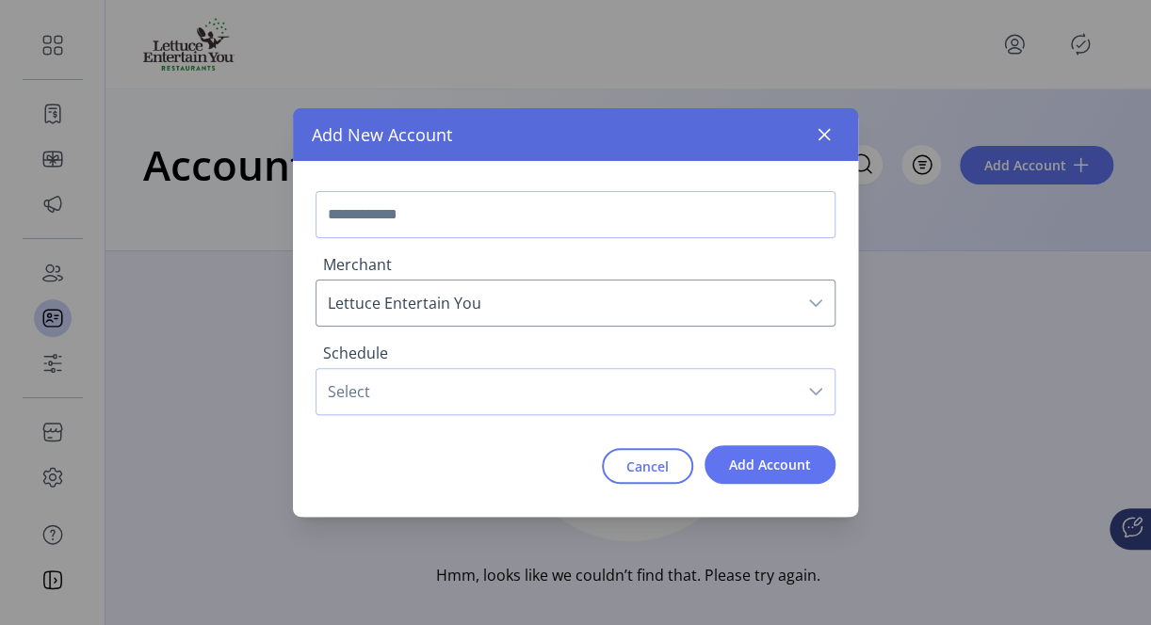
click at [812, 391] on icon "dropdown trigger" at bounding box center [815, 391] width 15 height 15
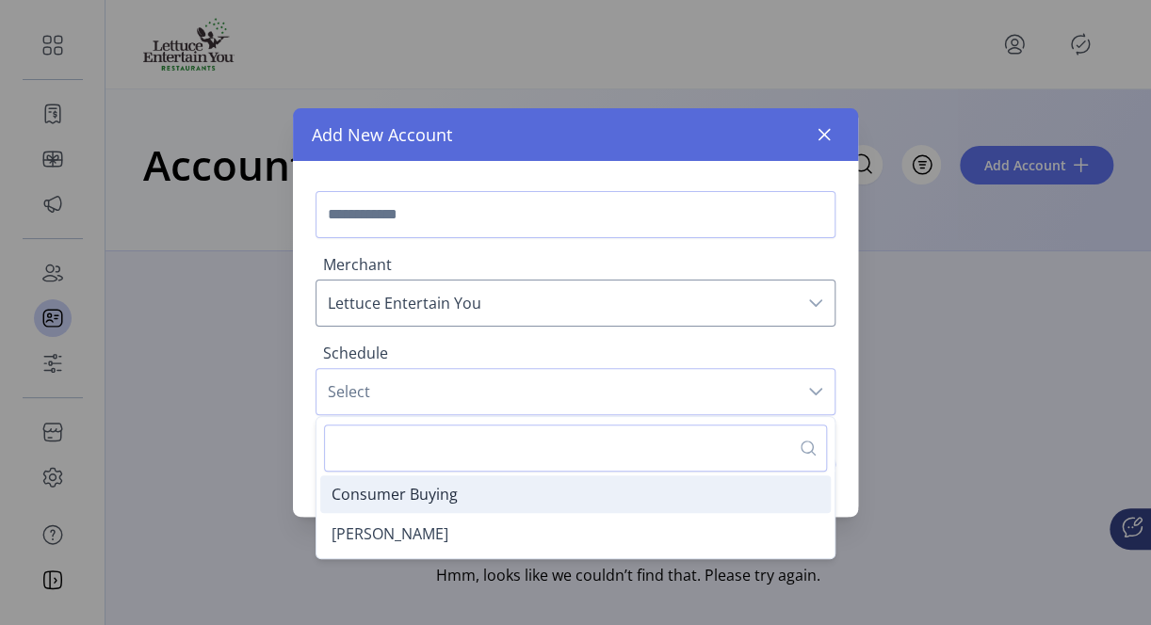
click at [433, 497] on span "Consumer Buying" at bounding box center [395, 494] width 126 height 21
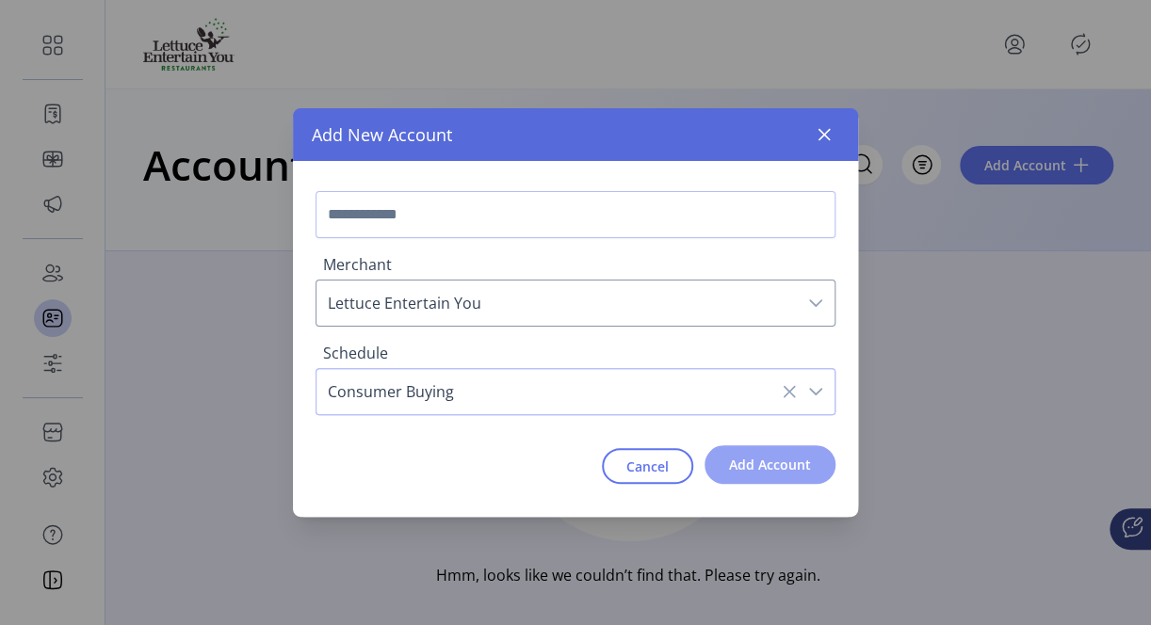
click at [731, 448] on button "Add Account" at bounding box center [769, 464] width 131 height 39
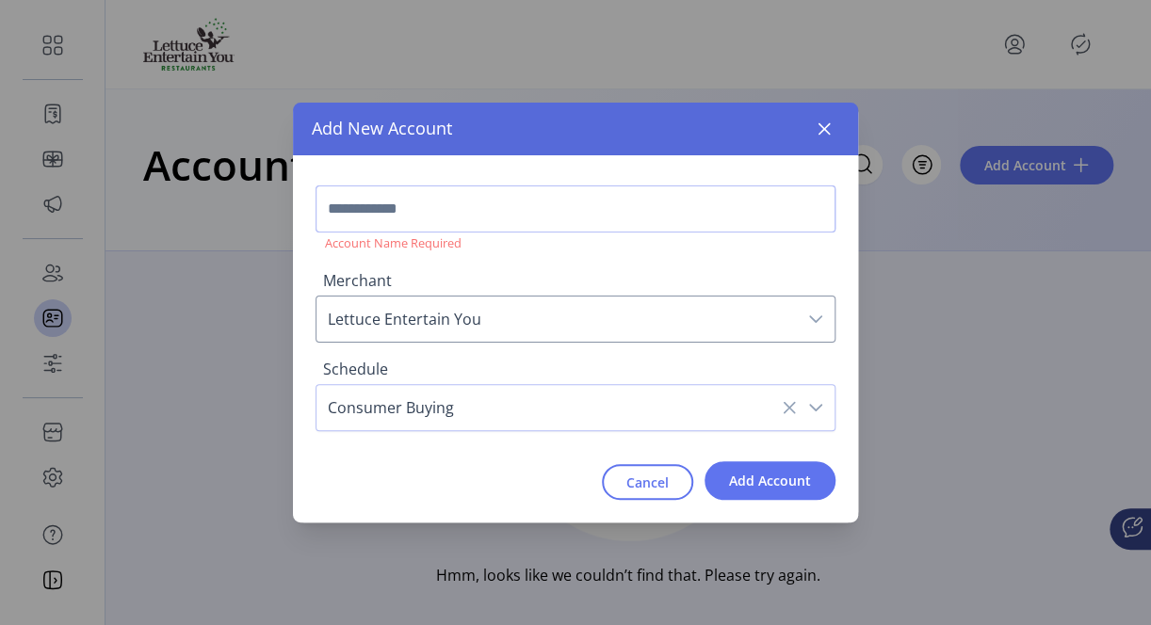
click at [550, 209] on input "text" at bounding box center [575, 209] width 520 height 47
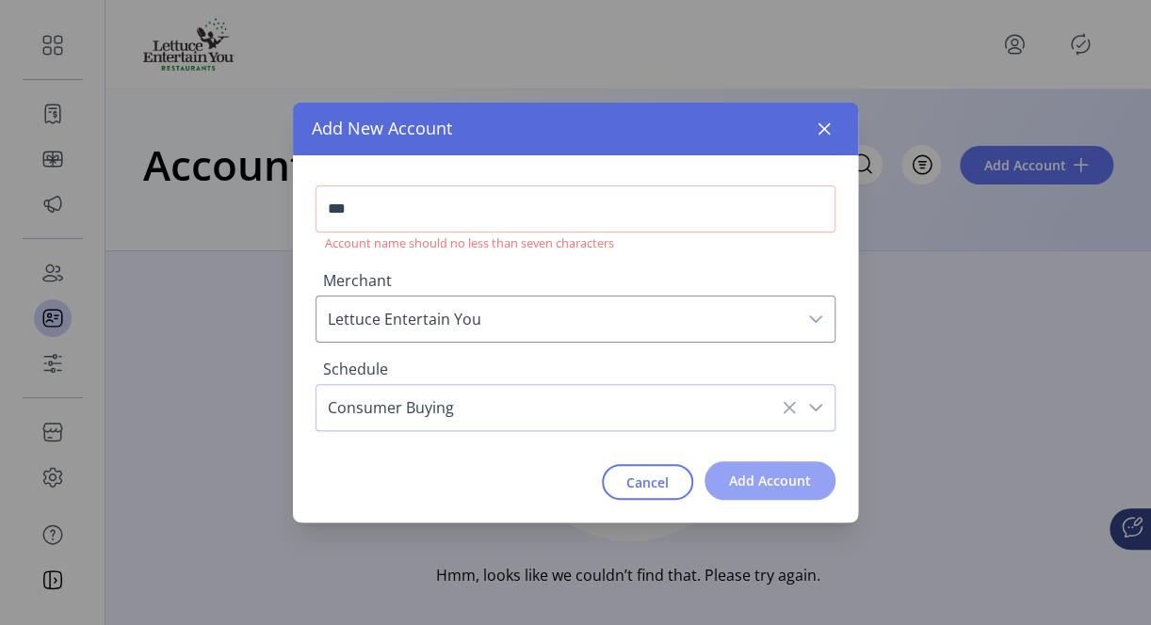
click at [761, 479] on span "Add Account" at bounding box center [770, 481] width 82 height 20
click at [750, 486] on span "Add Account" at bounding box center [770, 481] width 82 height 20
click at [477, 206] on input "***" at bounding box center [575, 209] width 520 height 47
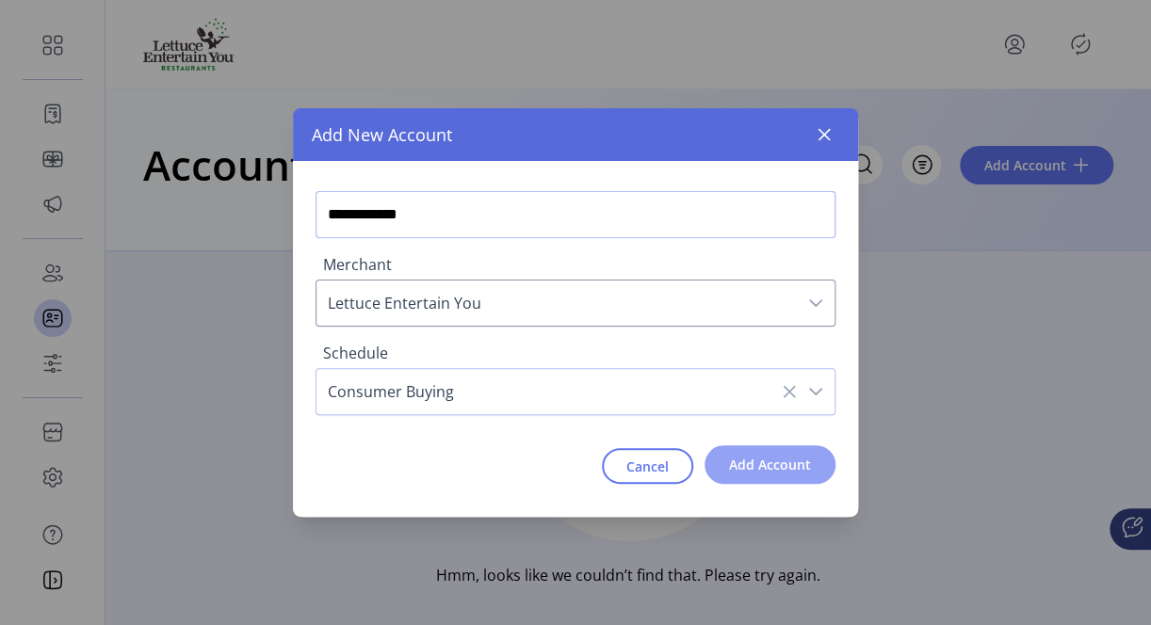
type input "**********"
click at [747, 470] on span "Add Account" at bounding box center [770, 465] width 82 height 20
